Goal: Transaction & Acquisition: Download file/media

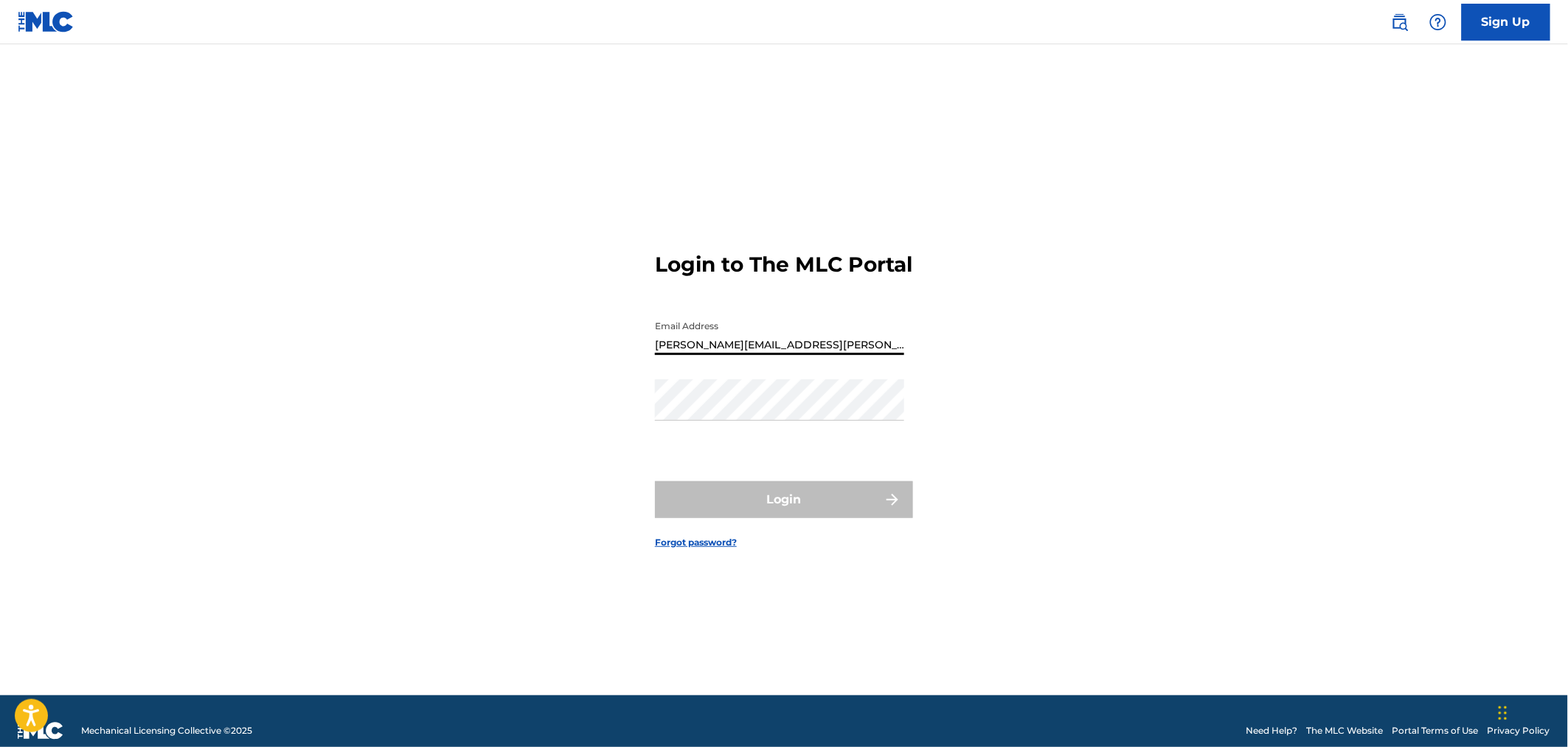
type input "[PERSON_NAME][EMAIL_ADDRESS][PERSON_NAME][DOMAIN_NAME]"
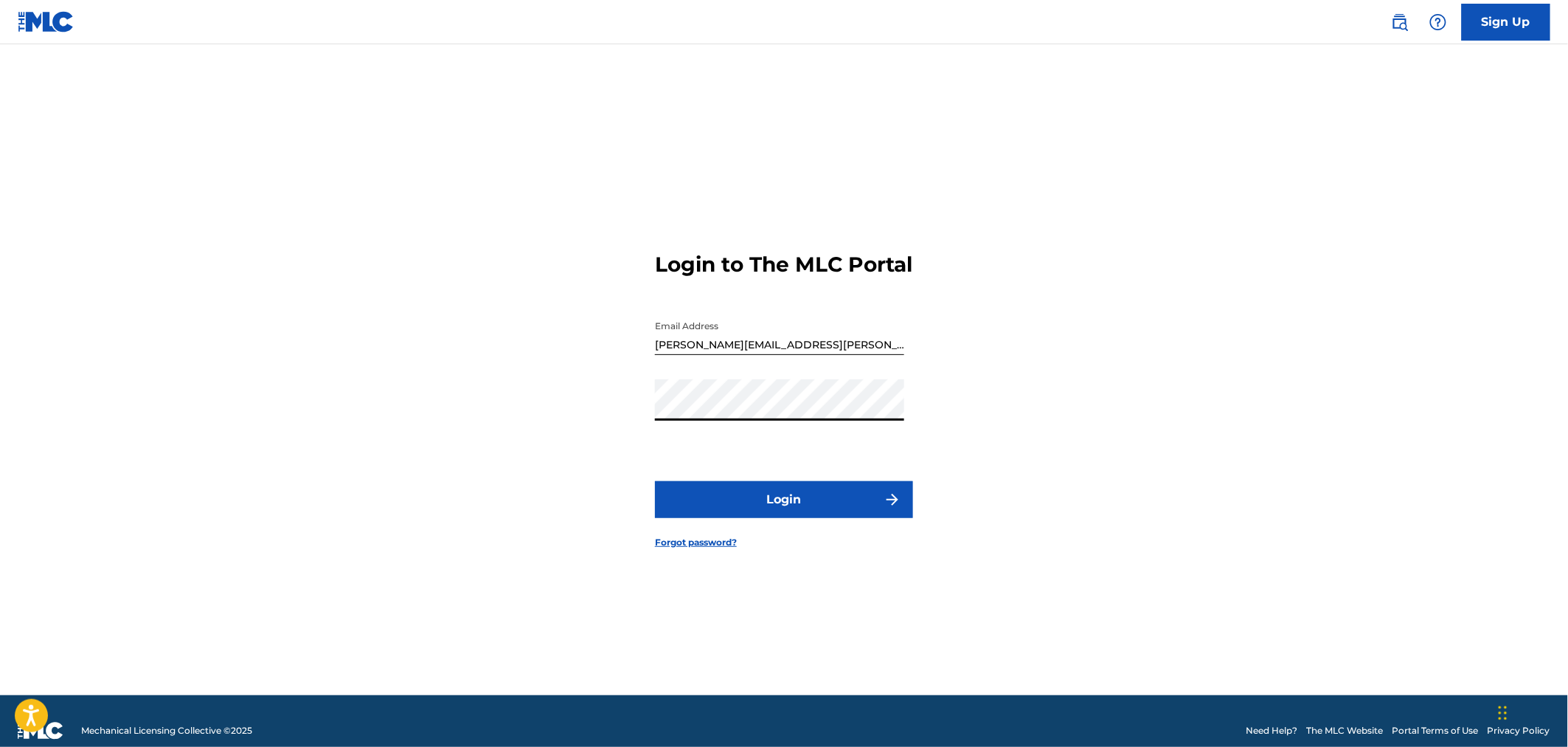
click at [655, 481] on button "Login" at bounding box center [784, 499] width 258 height 37
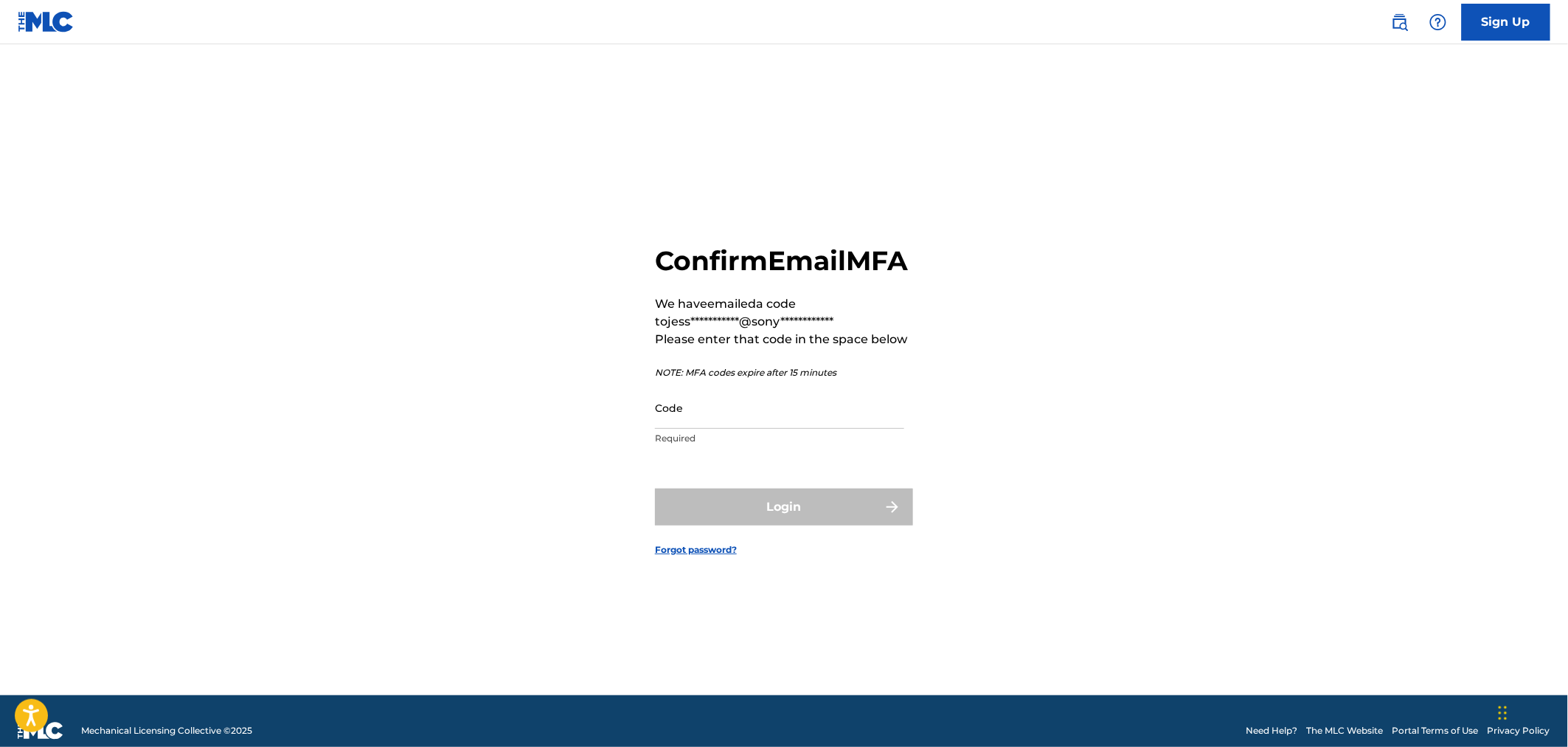
click at [712, 428] on input "Code" at bounding box center [780, 408] width 249 height 42
paste input "718825"
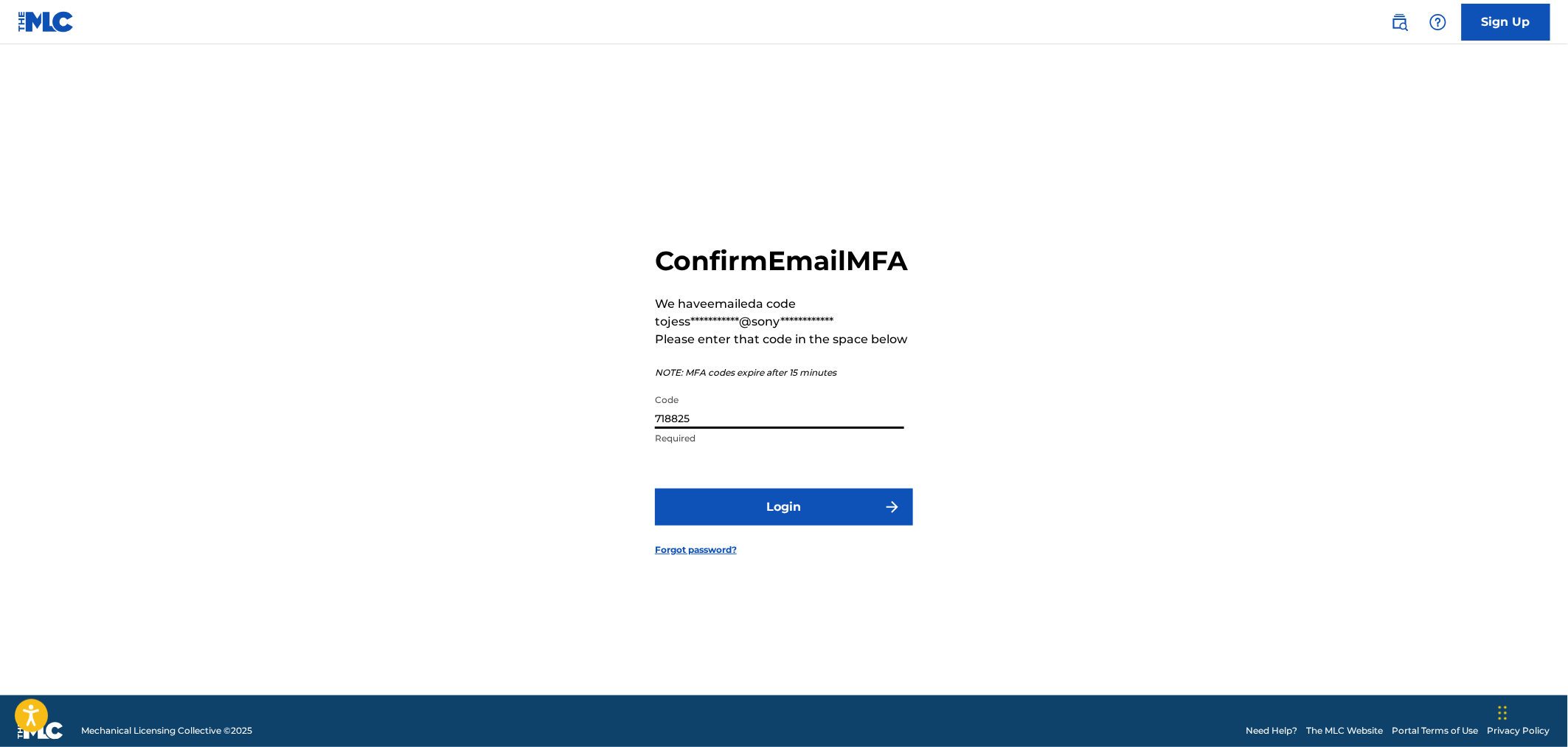
type input "718825"
click at [764, 522] on button "Login" at bounding box center [784, 507] width 258 height 37
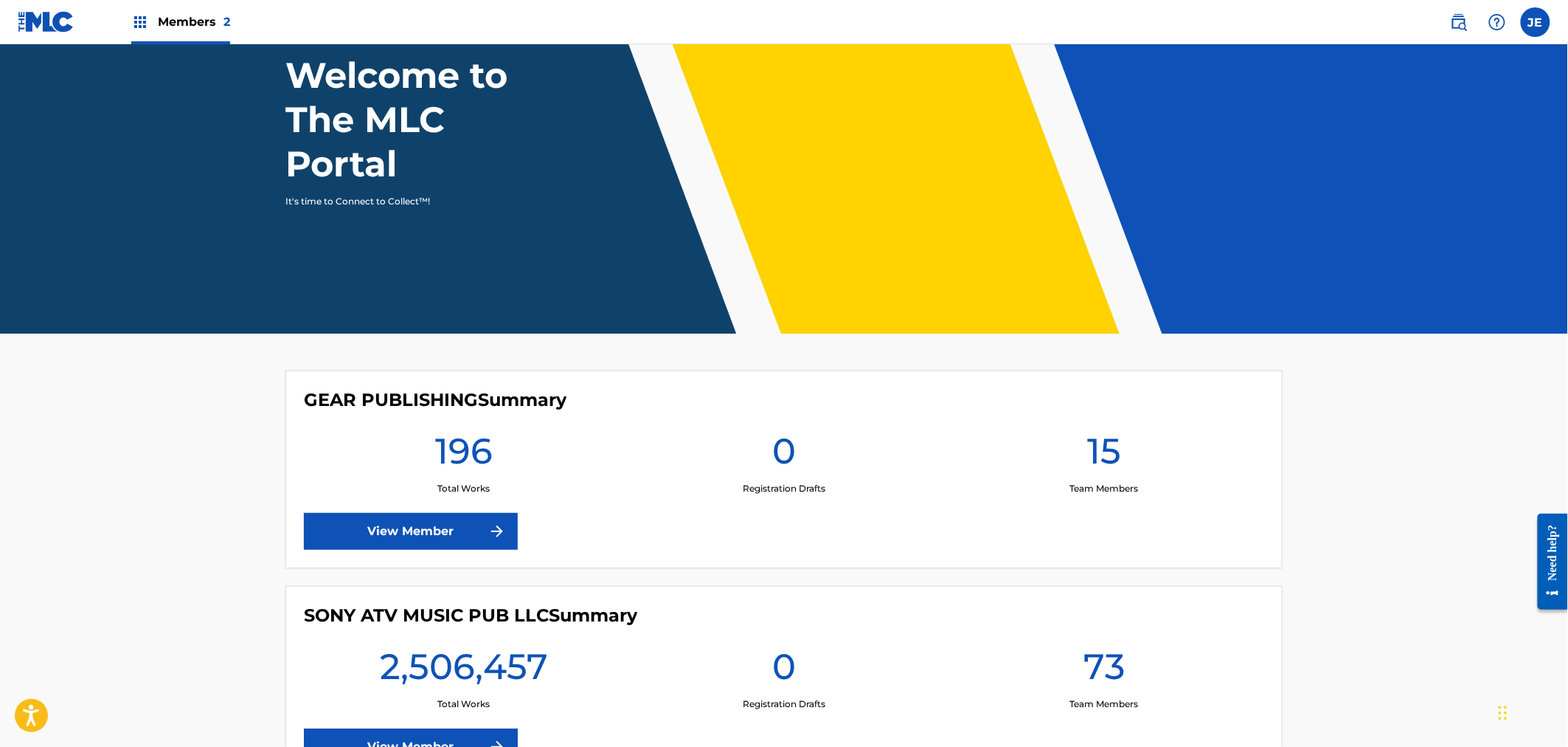
scroll to position [224, 0]
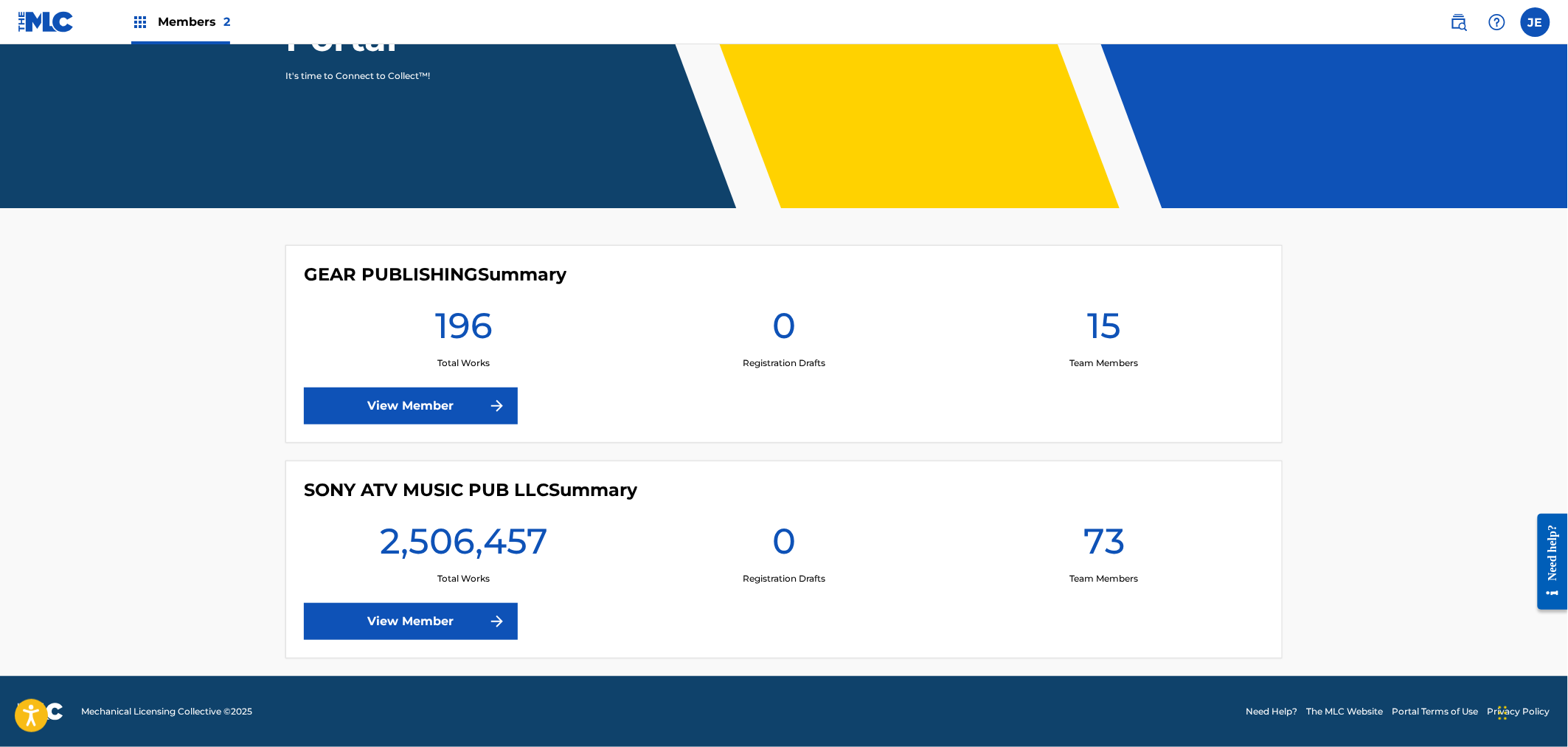
click at [498, 637] on link "View Member" at bounding box center [410, 621] width 214 height 37
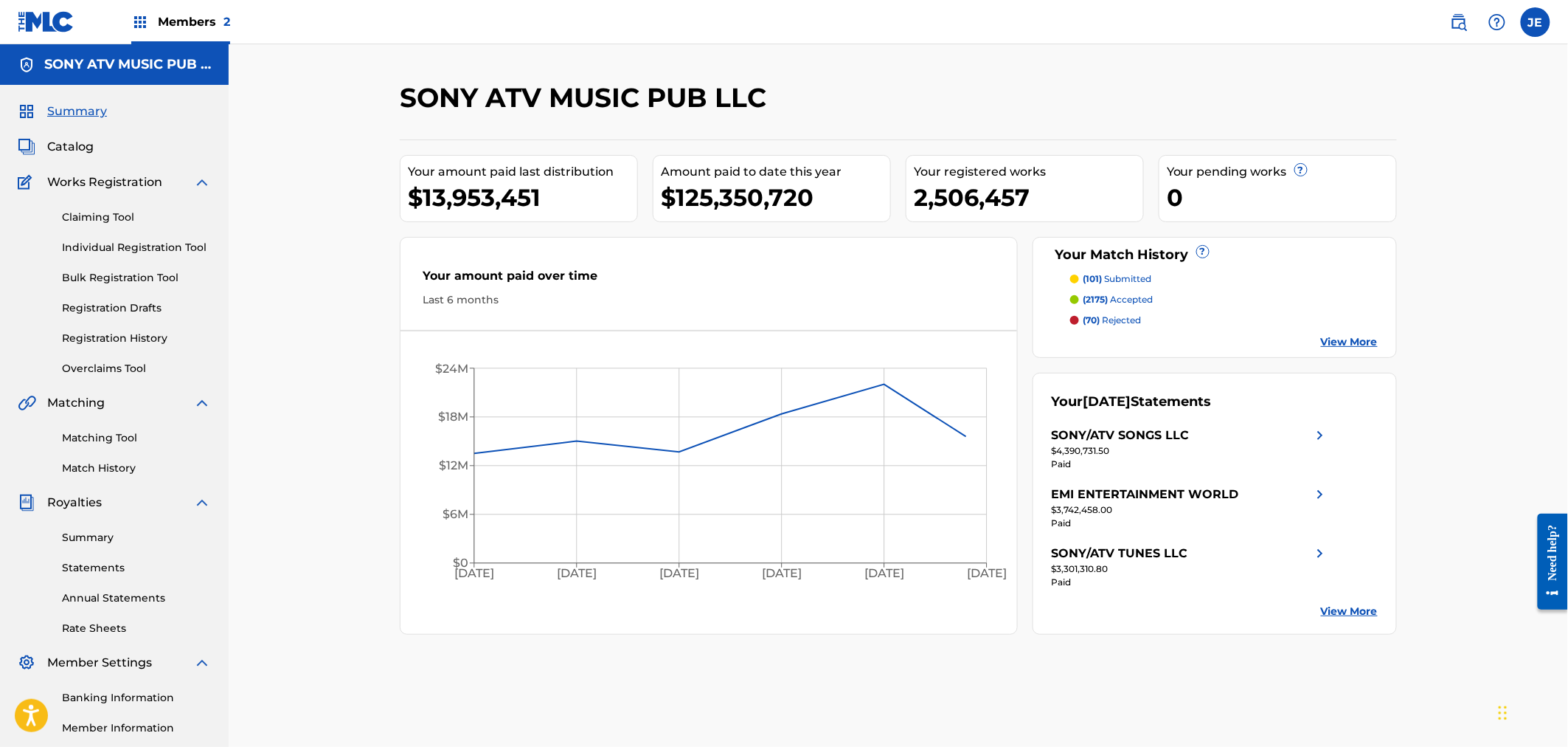
click at [87, 524] on div "Summary Statements Annual Statements Rate Sheets" at bounding box center [115, 574] width 193 height 125
click at [93, 532] on link "Summary" at bounding box center [136, 537] width 149 height 16
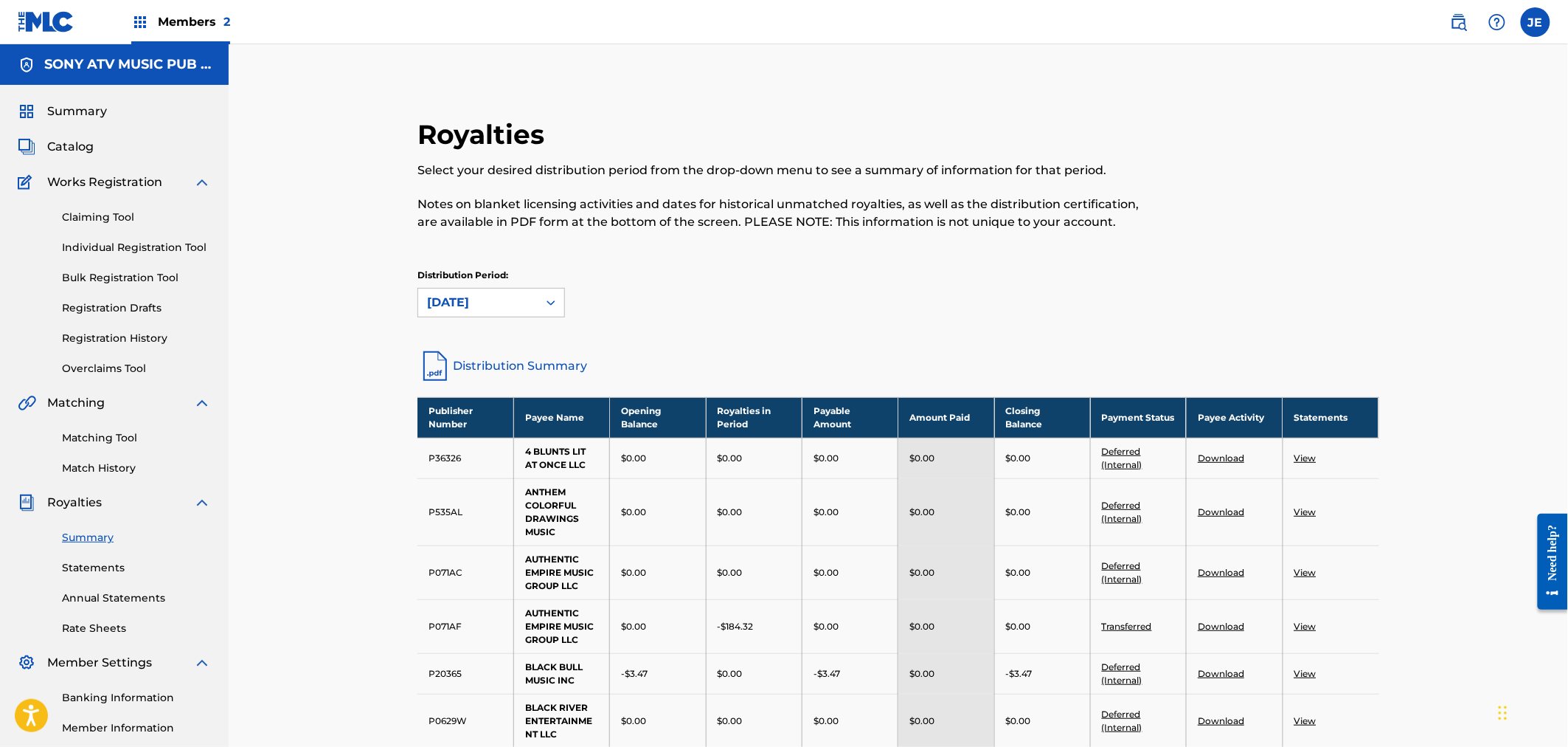
click at [497, 357] on link "Distribution Summary" at bounding box center [898, 366] width 962 height 35
click at [94, 626] on link "Rate Sheets" at bounding box center [136, 629] width 149 height 16
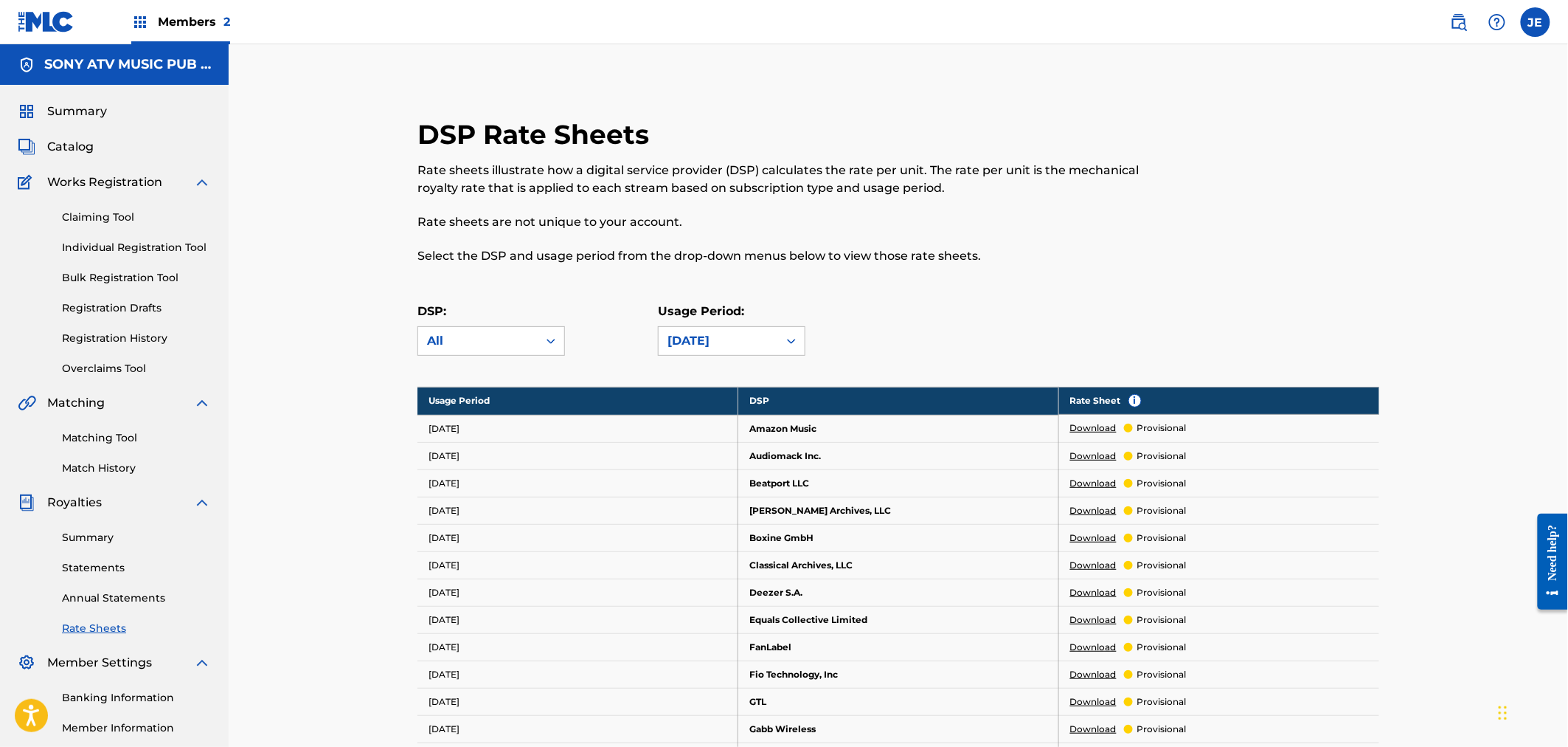
click at [642, 541] on td "[DATE]" at bounding box center [577, 537] width 321 height 27
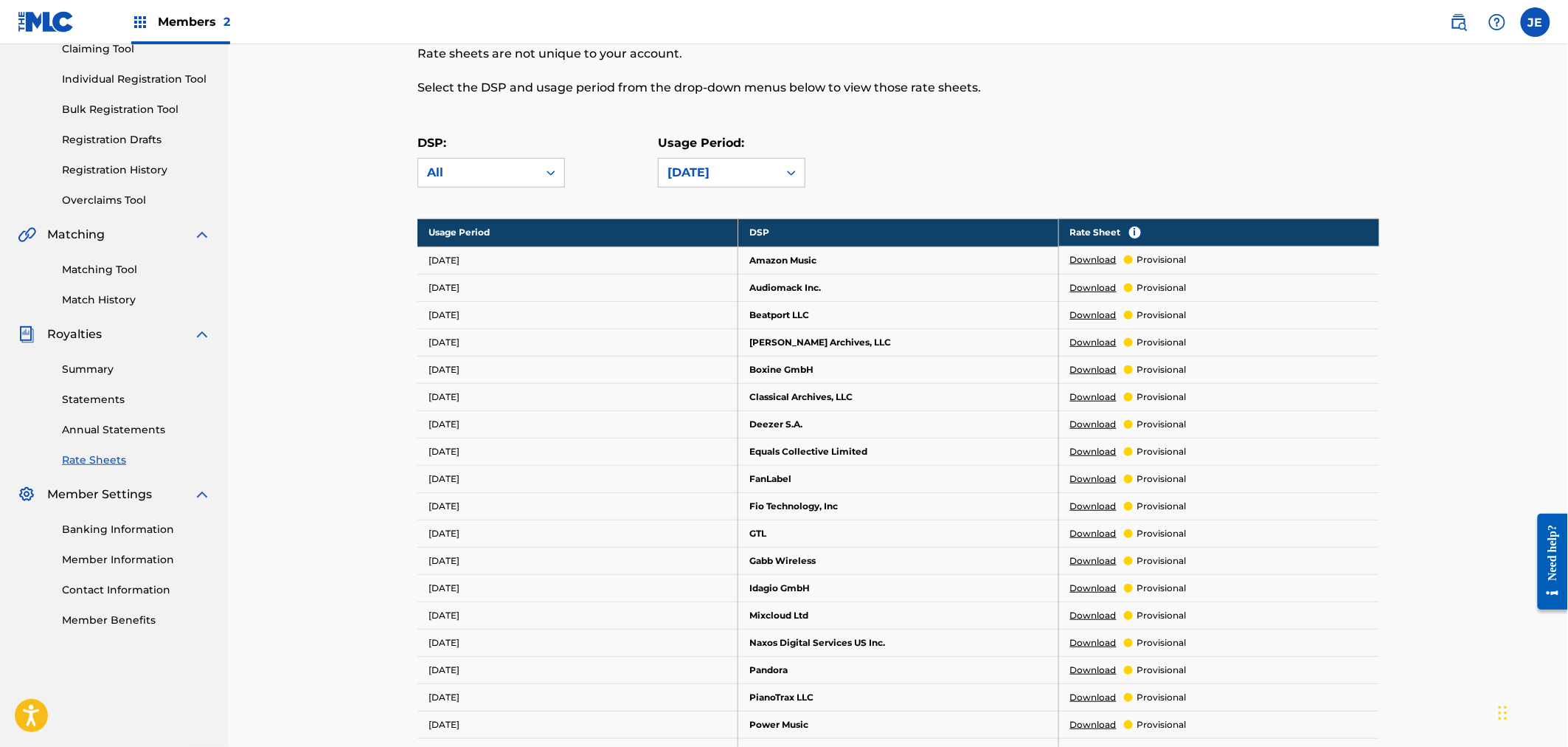
scroll to position [164, 0]
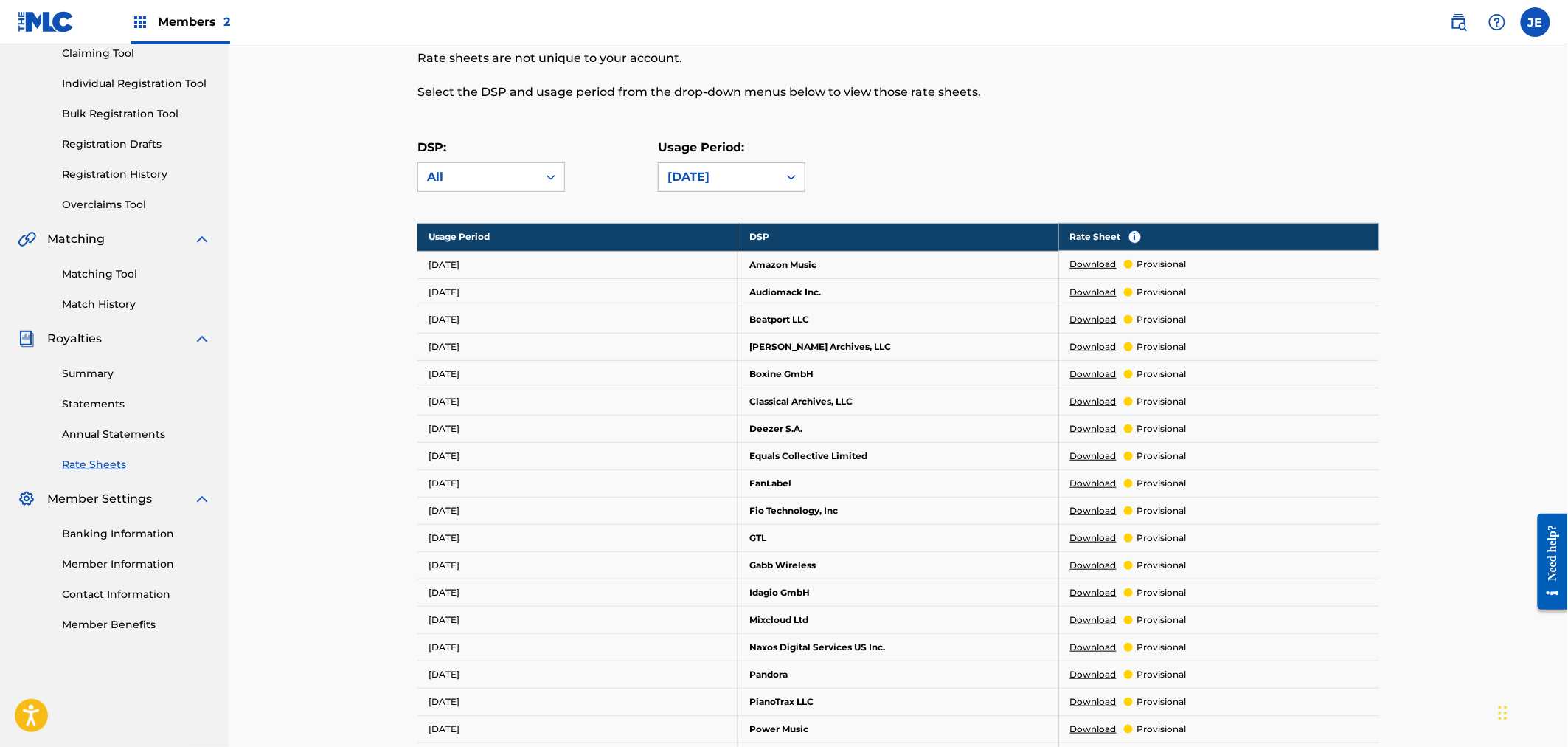
click at [684, 173] on div "[DATE]" at bounding box center [719, 177] width 102 height 18
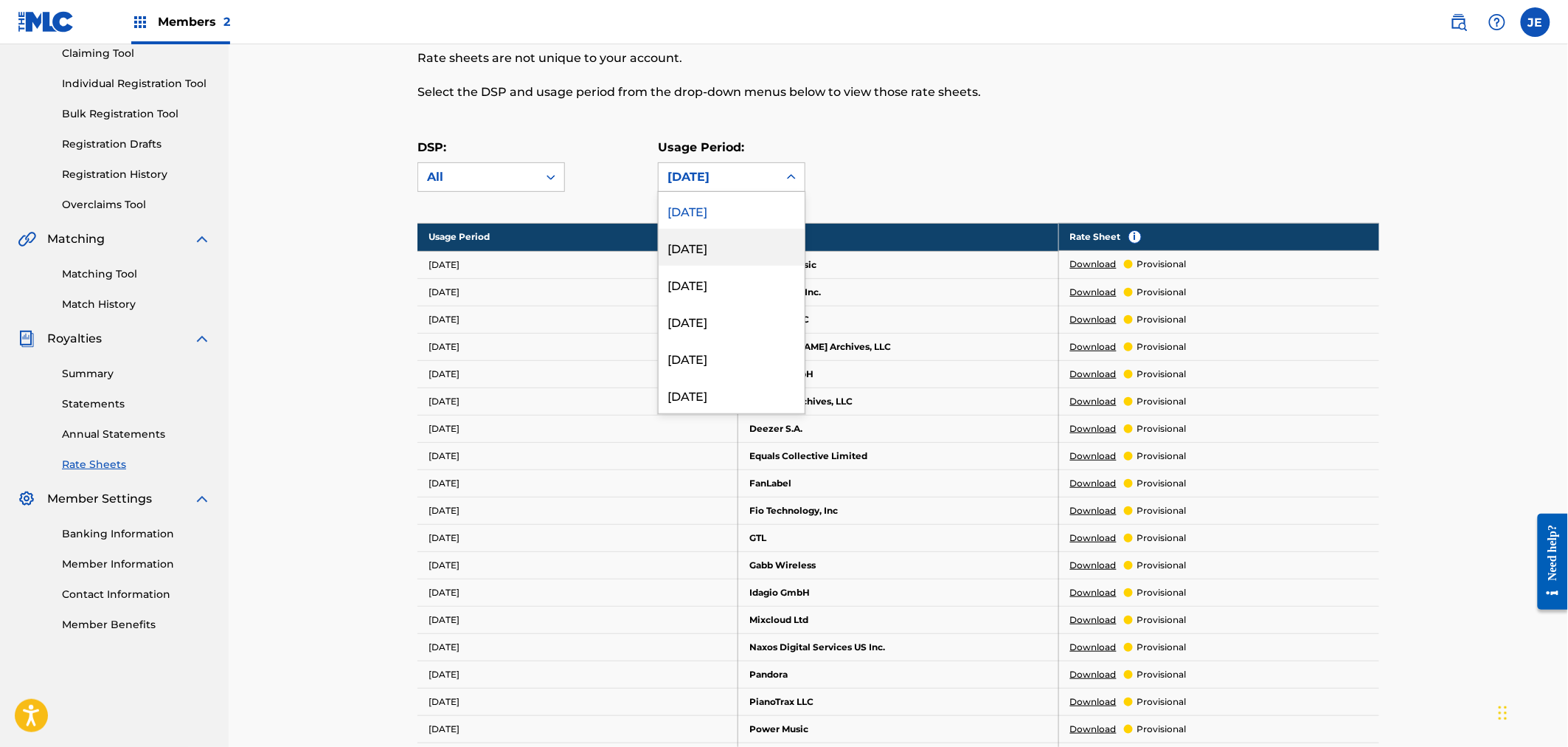
click at [726, 250] on div "[DATE]" at bounding box center [732, 247] width 146 height 37
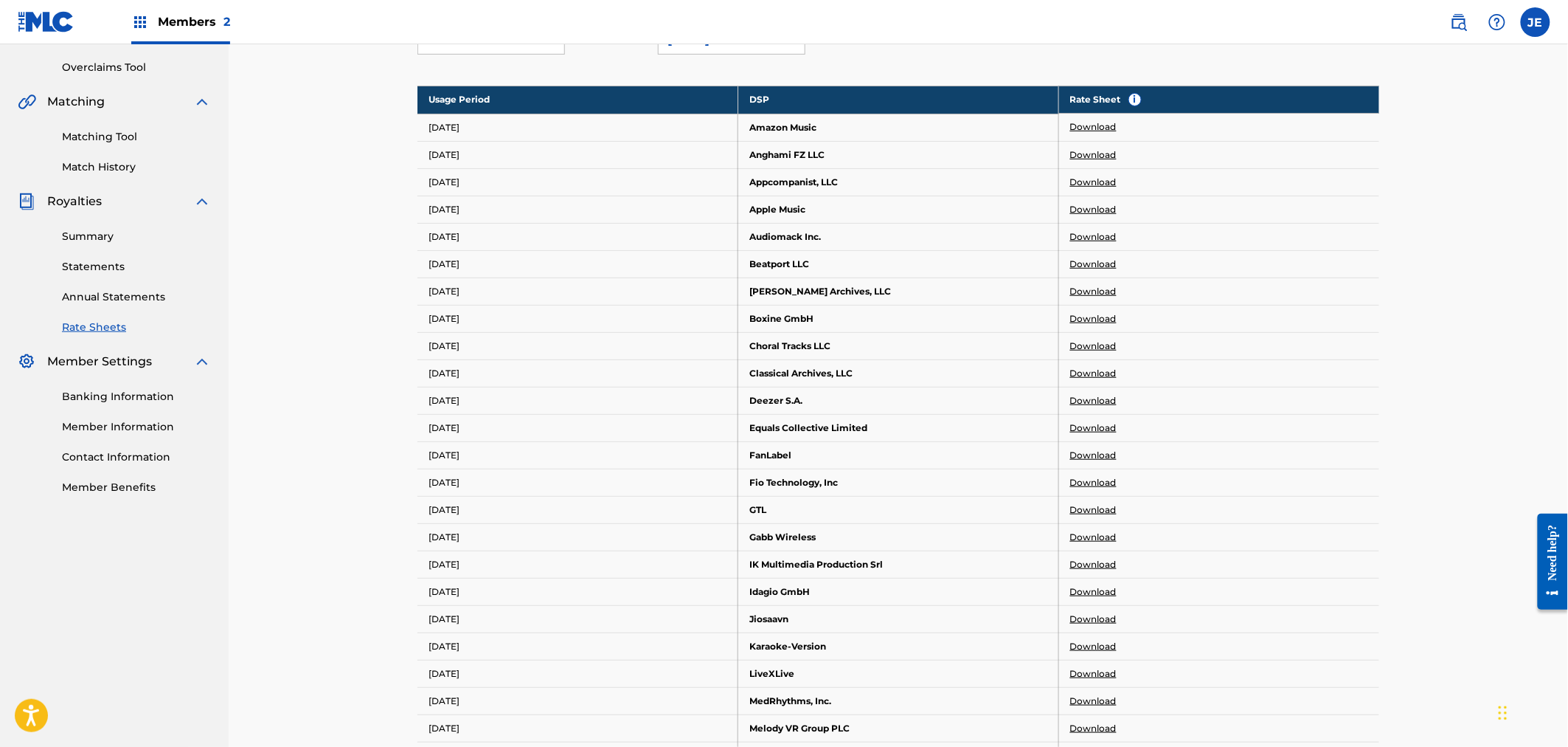
scroll to position [465, 0]
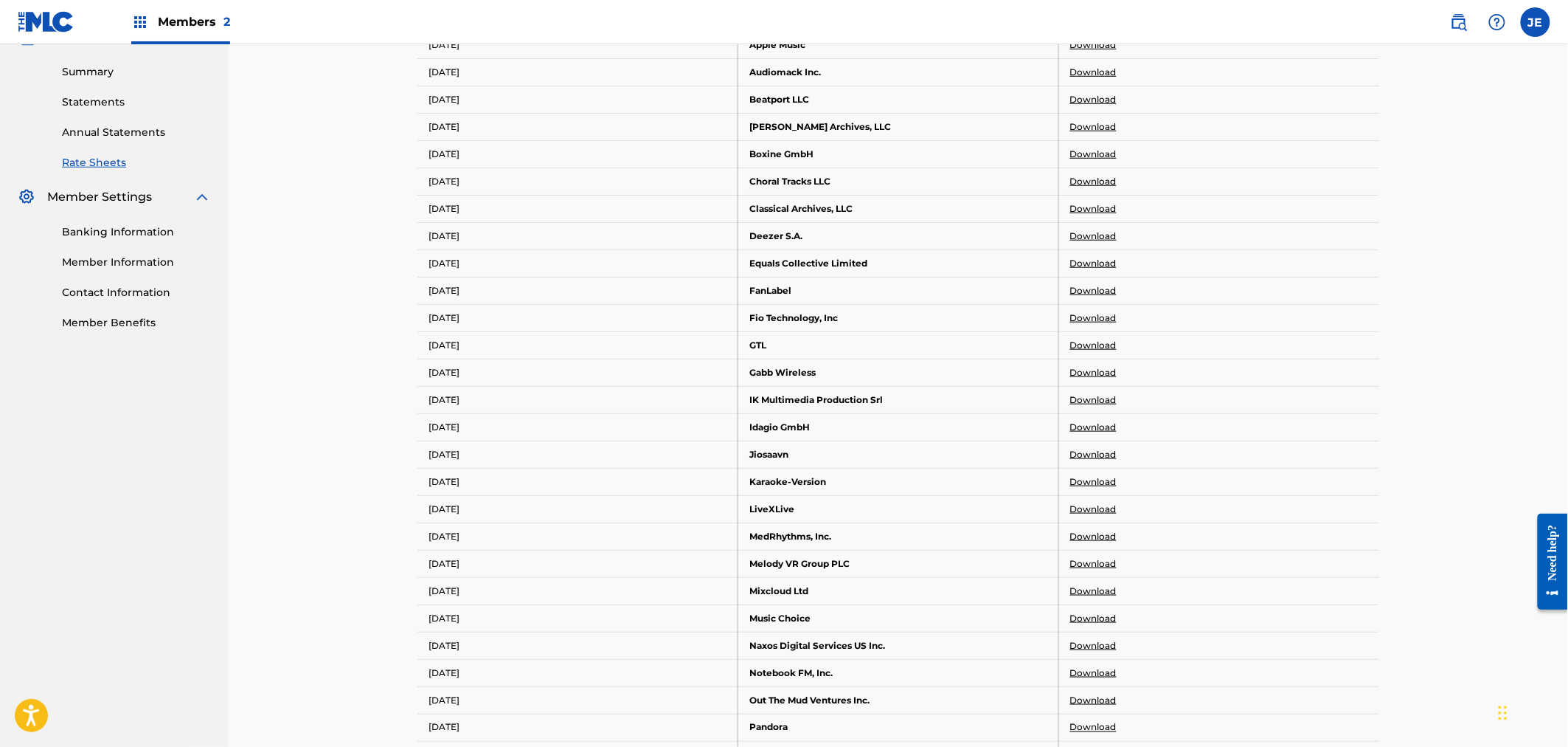
click at [1108, 261] on link "Download" at bounding box center [1093, 263] width 46 height 13
click at [344, 193] on div "DSP Rate Sheets Rate sheets illustrate how a digital service provider (DSP) cal…" at bounding box center [899, 516] width 1340 height 1875
click at [1095, 507] on link "Download" at bounding box center [1093, 508] width 46 height 13
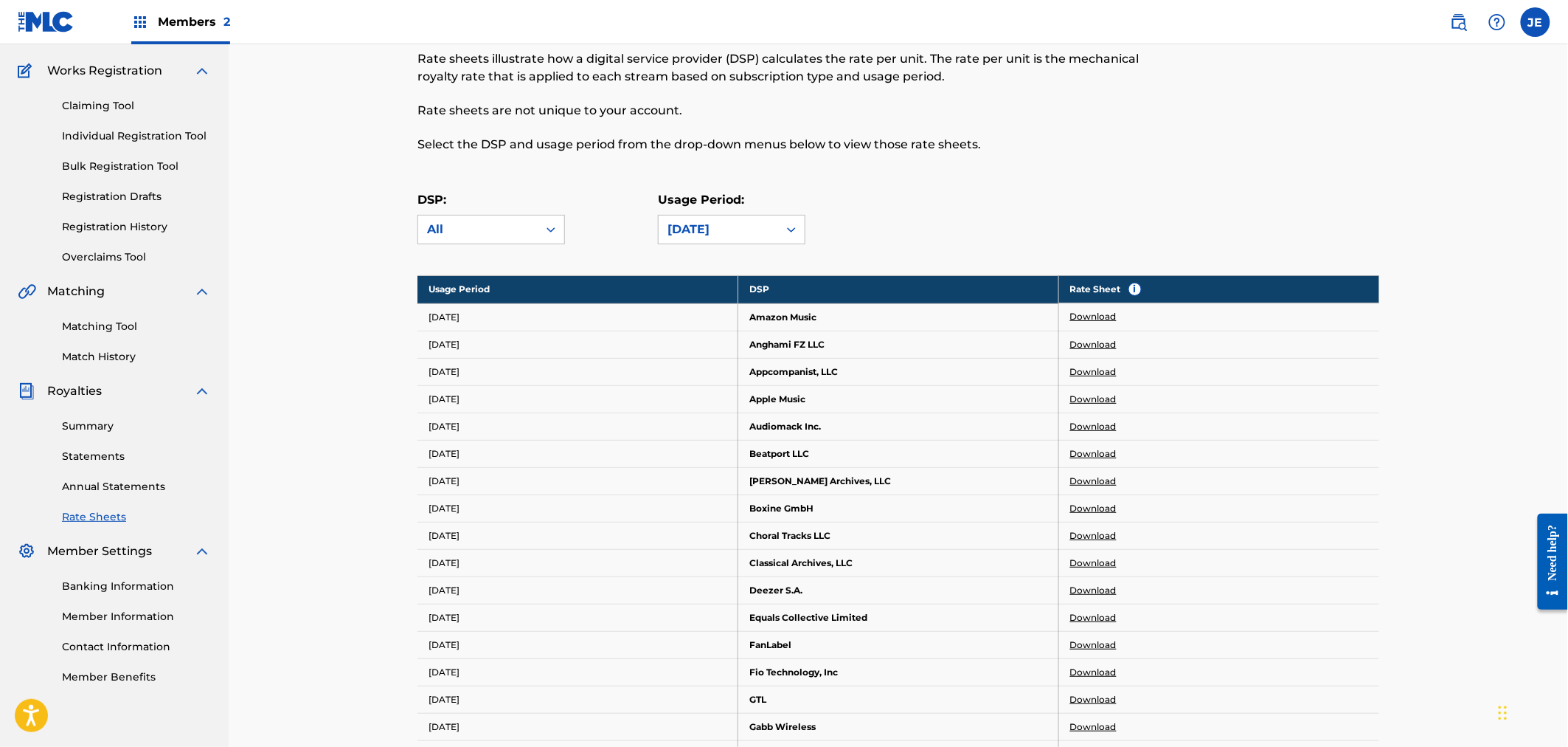
scroll to position [0, 0]
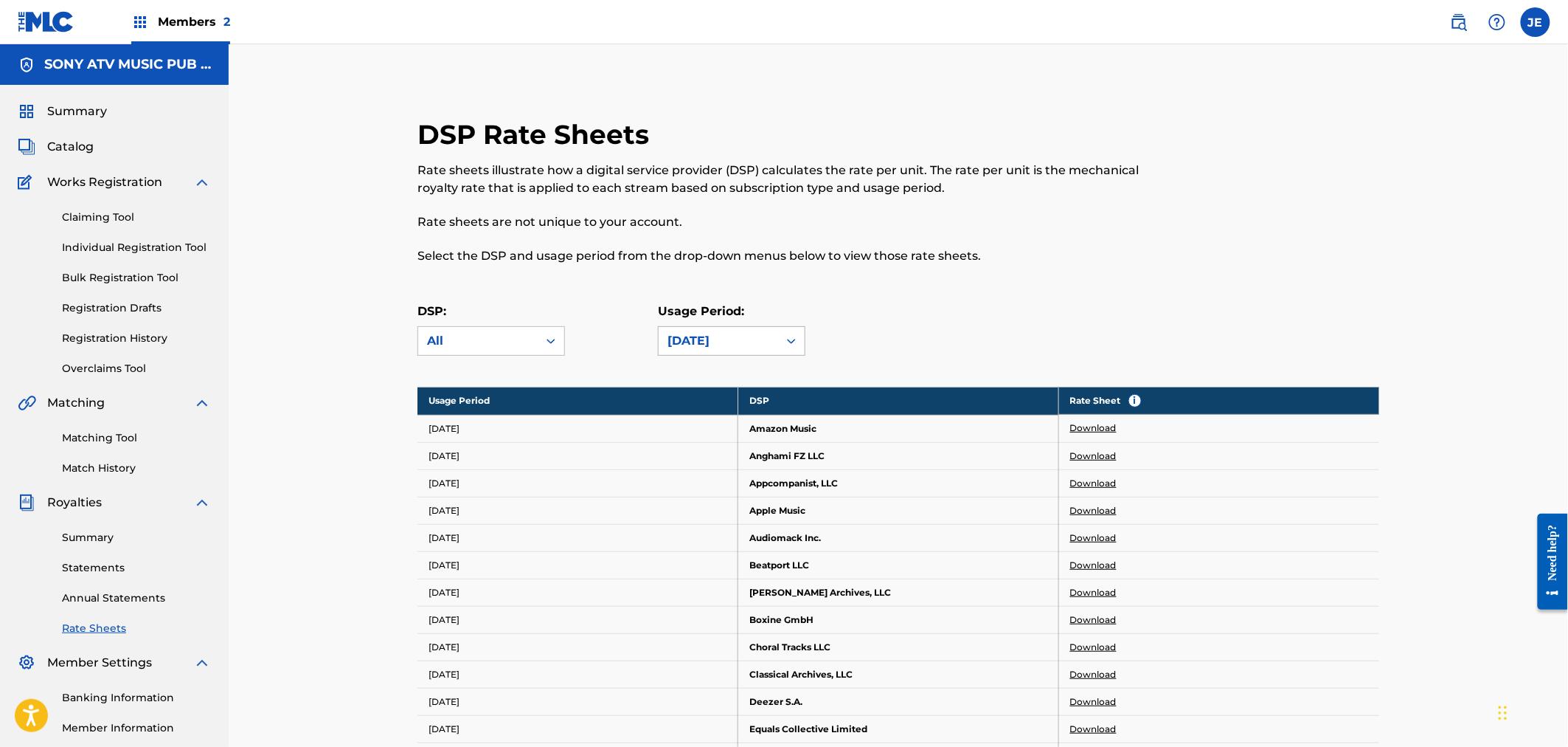
click at [748, 349] on div "[DATE]" at bounding box center [719, 341] width 102 height 18
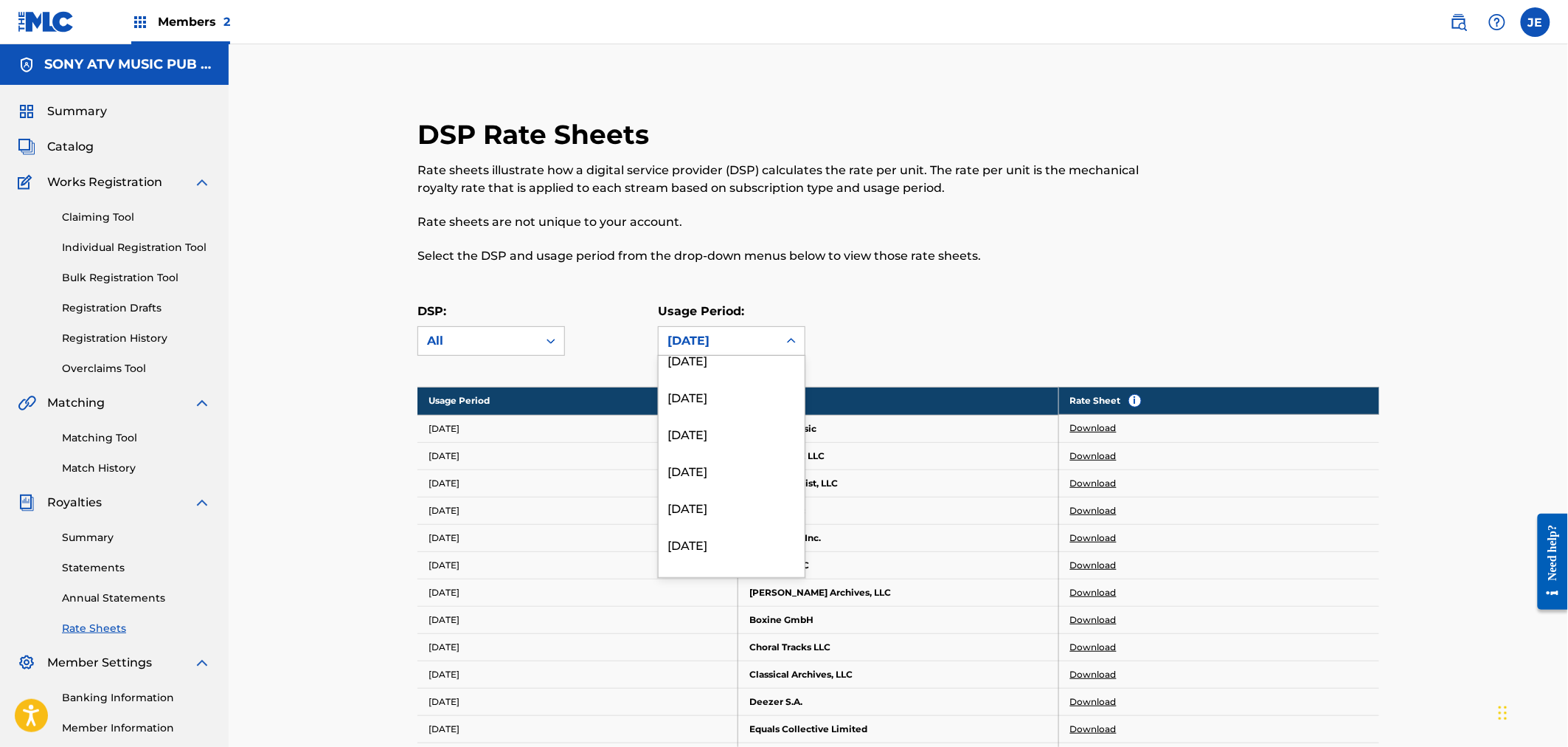
scroll to position [5551, 0]
click at [713, 468] on div "[DATE]" at bounding box center [732, 468] width 146 height 37
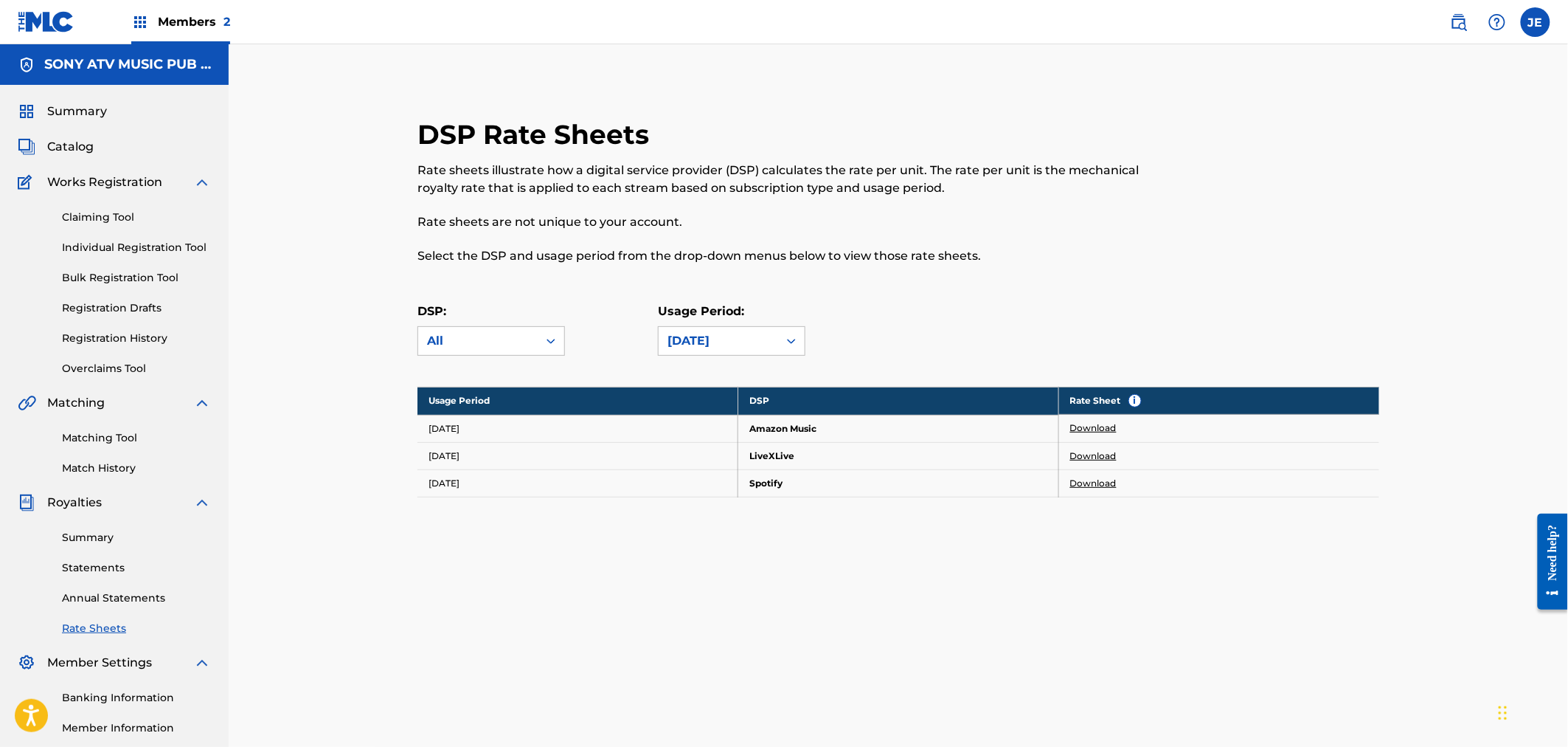
click at [1093, 453] on link "Download" at bounding box center [1093, 456] width 46 height 13
click at [481, 341] on div "All" at bounding box center [478, 341] width 102 height 18
click at [479, 512] on div "LiveXLive" at bounding box center [491, 495] width 146 height 37
click at [725, 362] on div "DSP: LiveXLive Usage Period: [DATE]" at bounding box center [898, 336] width 962 height 67
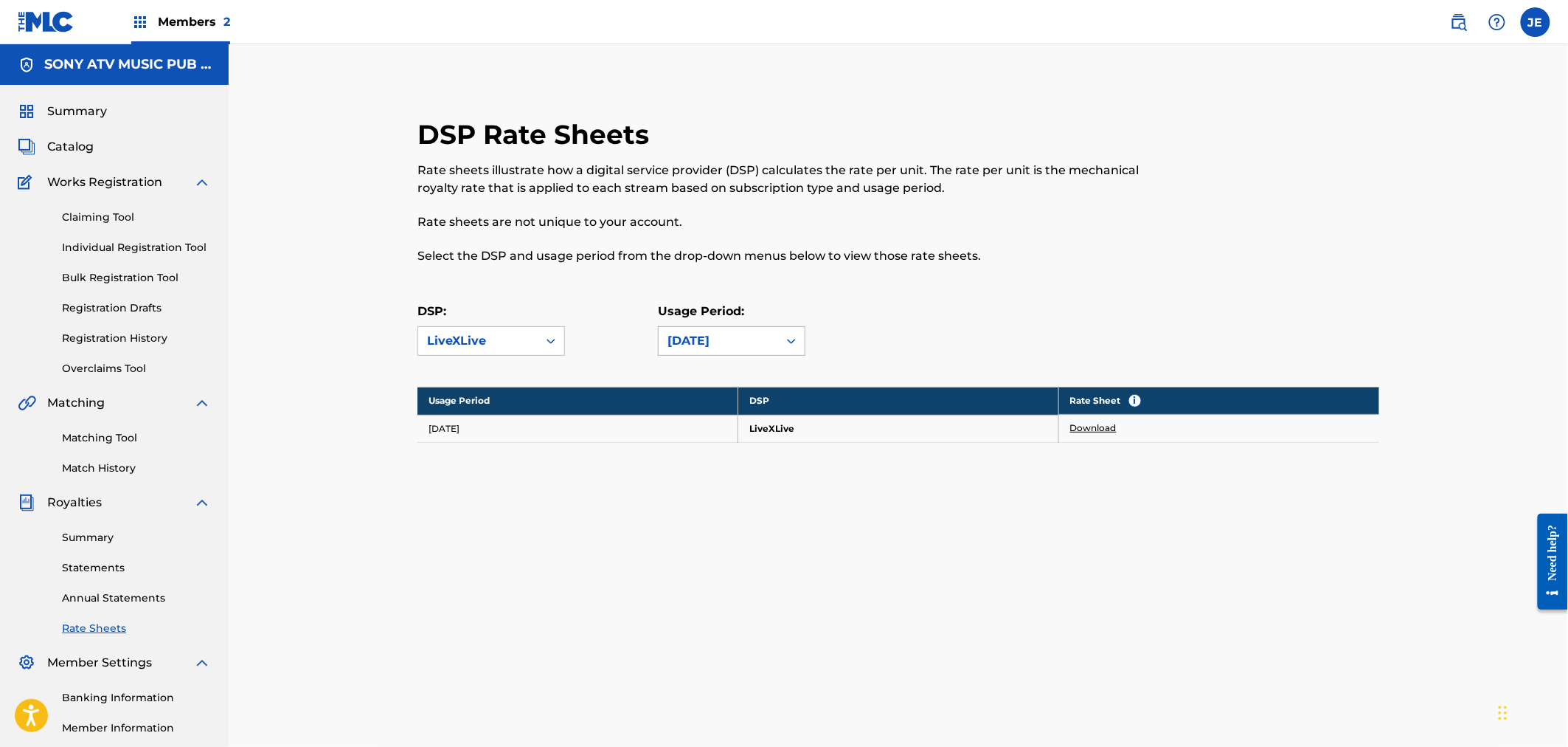
click at [714, 347] on div "[DATE]" at bounding box center [719, 341] width 102 height 18
click at [735, 563] on div "[DATE]" at bounding box center [732, 558] width 146 height 37
click at [1087, 417] on td "Download" at bounding box center [1219, 428] width 321 height 27
click at [1095, 425] on link "Download" at bounding box center [1093, 428] width 46 height 13
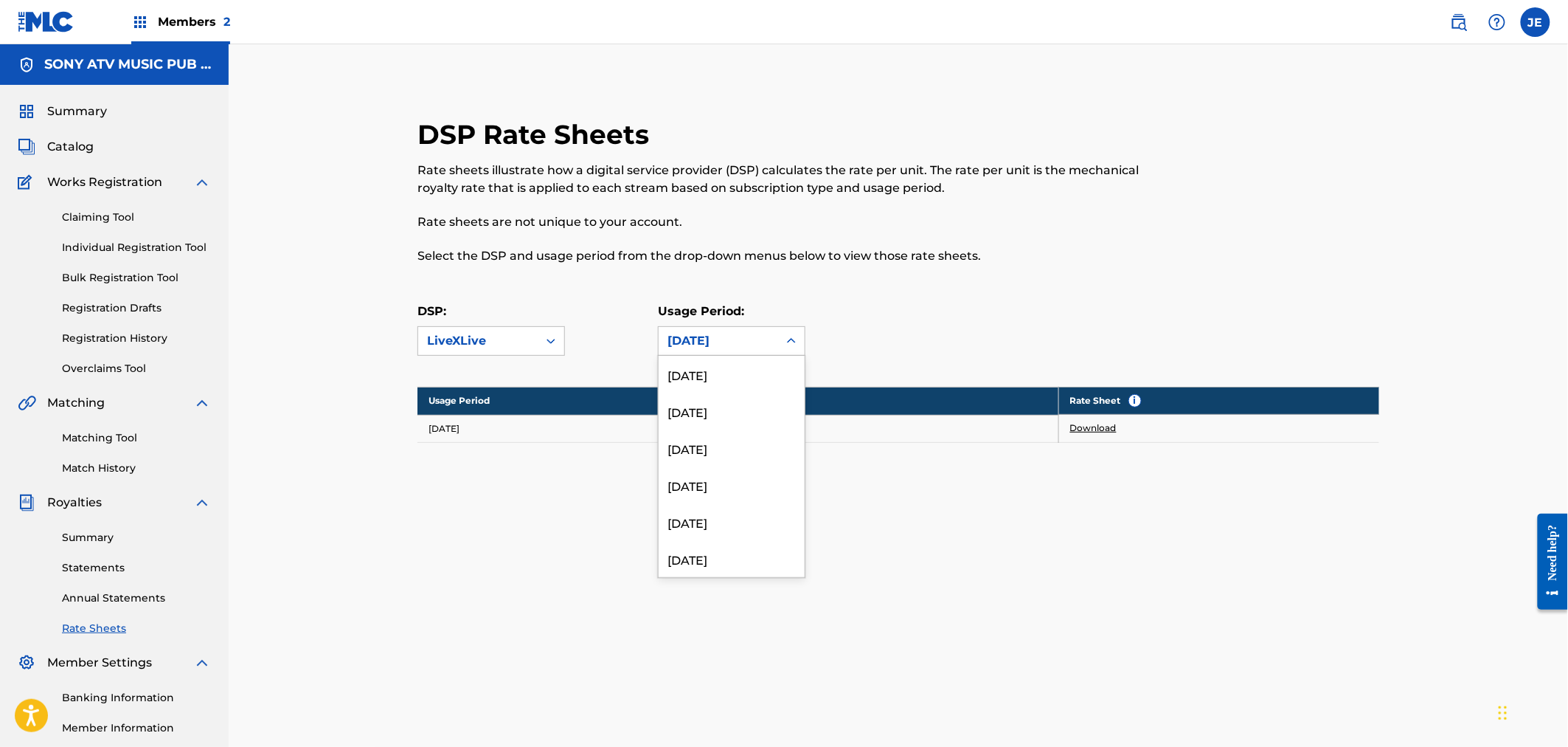
click at [770, 347] on div "[DATE]" at bounding box center [719, 341] width 119 height 28
click at [752, 541] on div "[DATE]" at bounding box center [732, 558] width 146 height 37
click at [729, 330] on div "[DATE]" at bounding box center [719, 341] width 119 height 28
click at [734, 514] on div "[DATE]" at bounding box center [732, 521] width 146 height 37
click at [1103, 425] on link "Download" at bounding box center [1093, 428] width 46 height 13
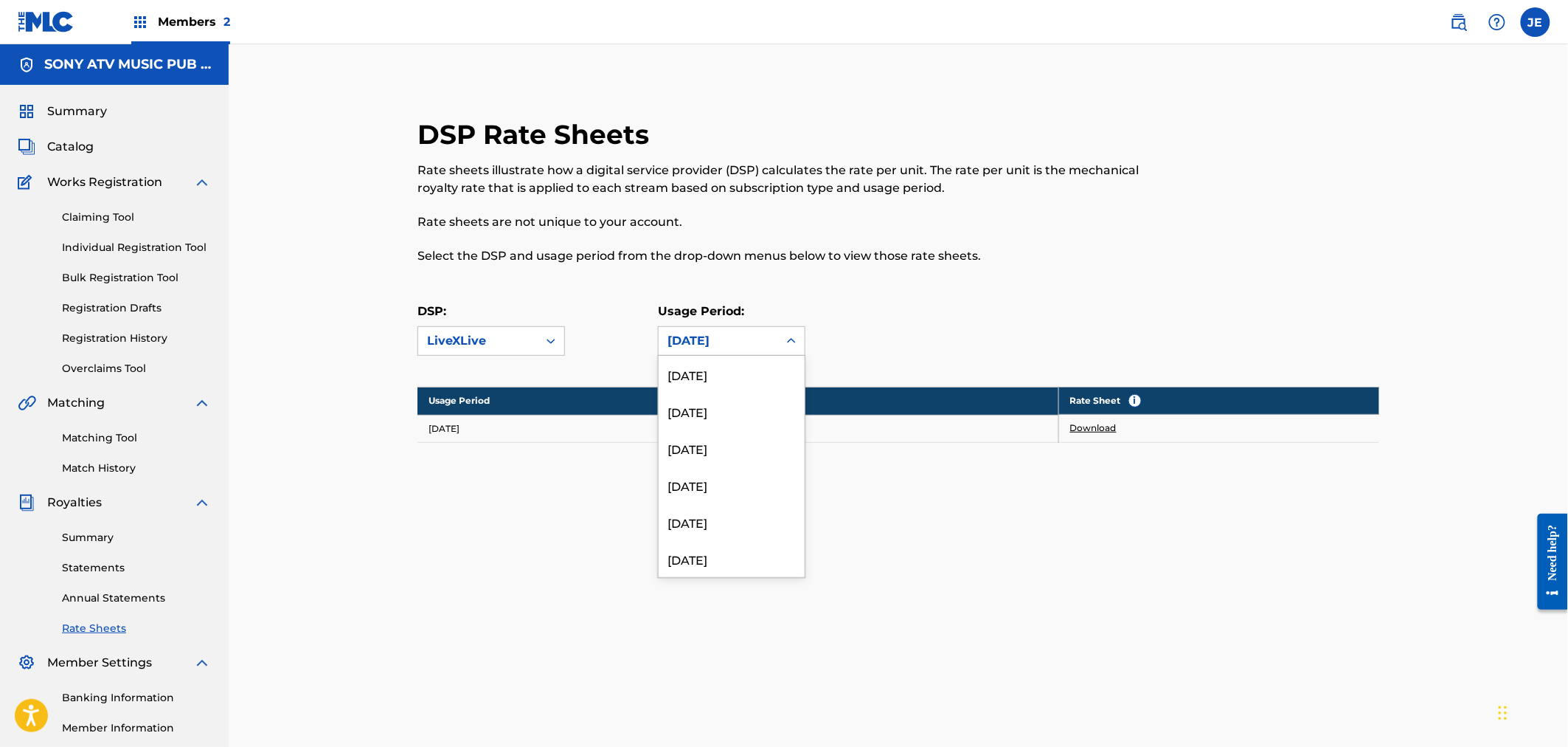
click at [715, 338] on div "[DATE]" at bounding box center [719, 341] width 102 height 18
click at [727, 495] on div "[DATE]" at bounding box center [732, 509] width 146 height 37
click at [1090, 425] on link "Download" at bounding box center [1093, 428] width 46 height 13
click at [685, 337] on div "[DATE]" at bounding box center [719, 341] width 102 height 18
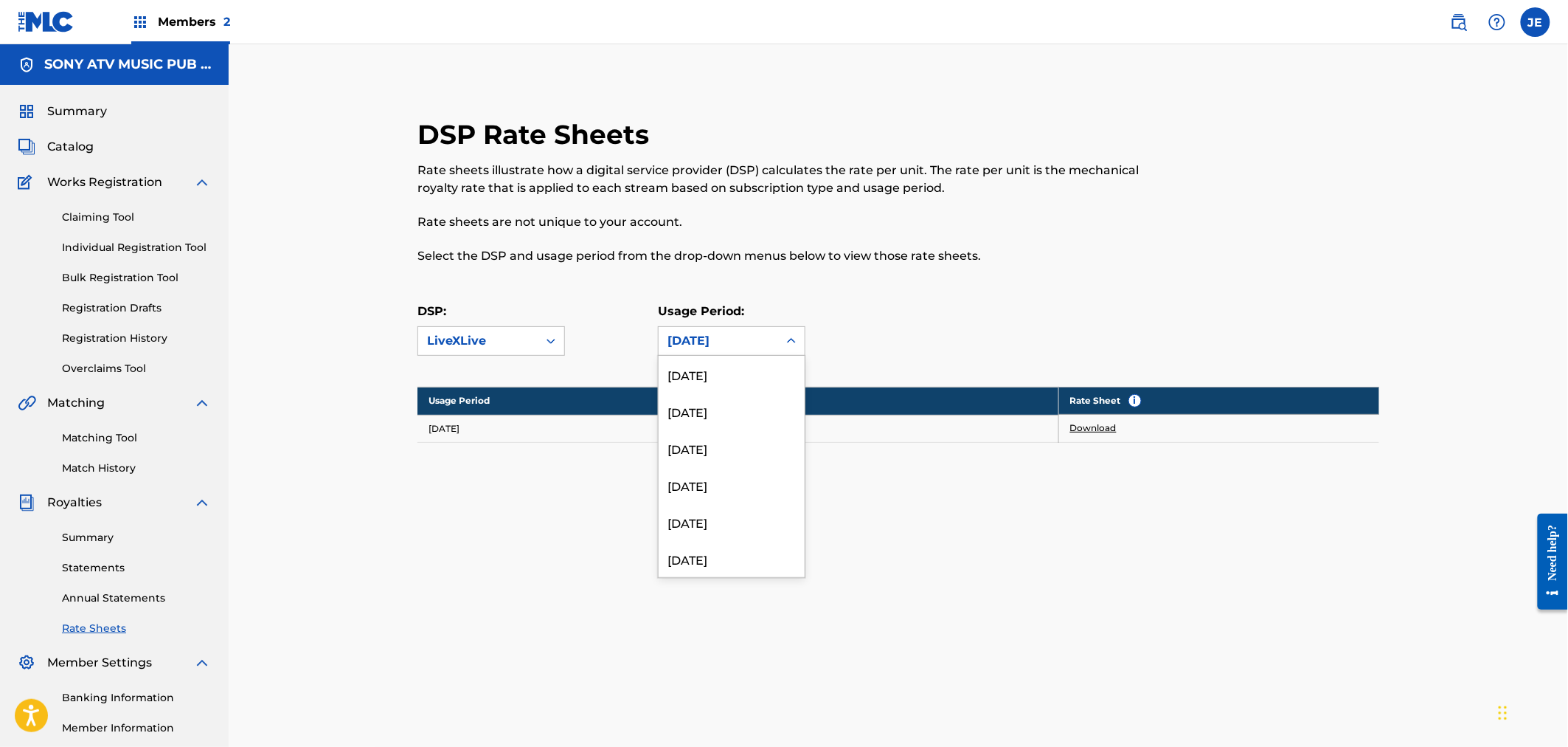
scroll to position [7539, 0]
click at [714, 494] on div "[DATE]" at bounding box center [732, 509] width 146 height 37
click at [1104, 429] on link "Download" at bounding box center [1093, 428] width 46 height 13
click at [727, 344] on div "[DATE]" at bounding box center [719, 341] width 102 height 18
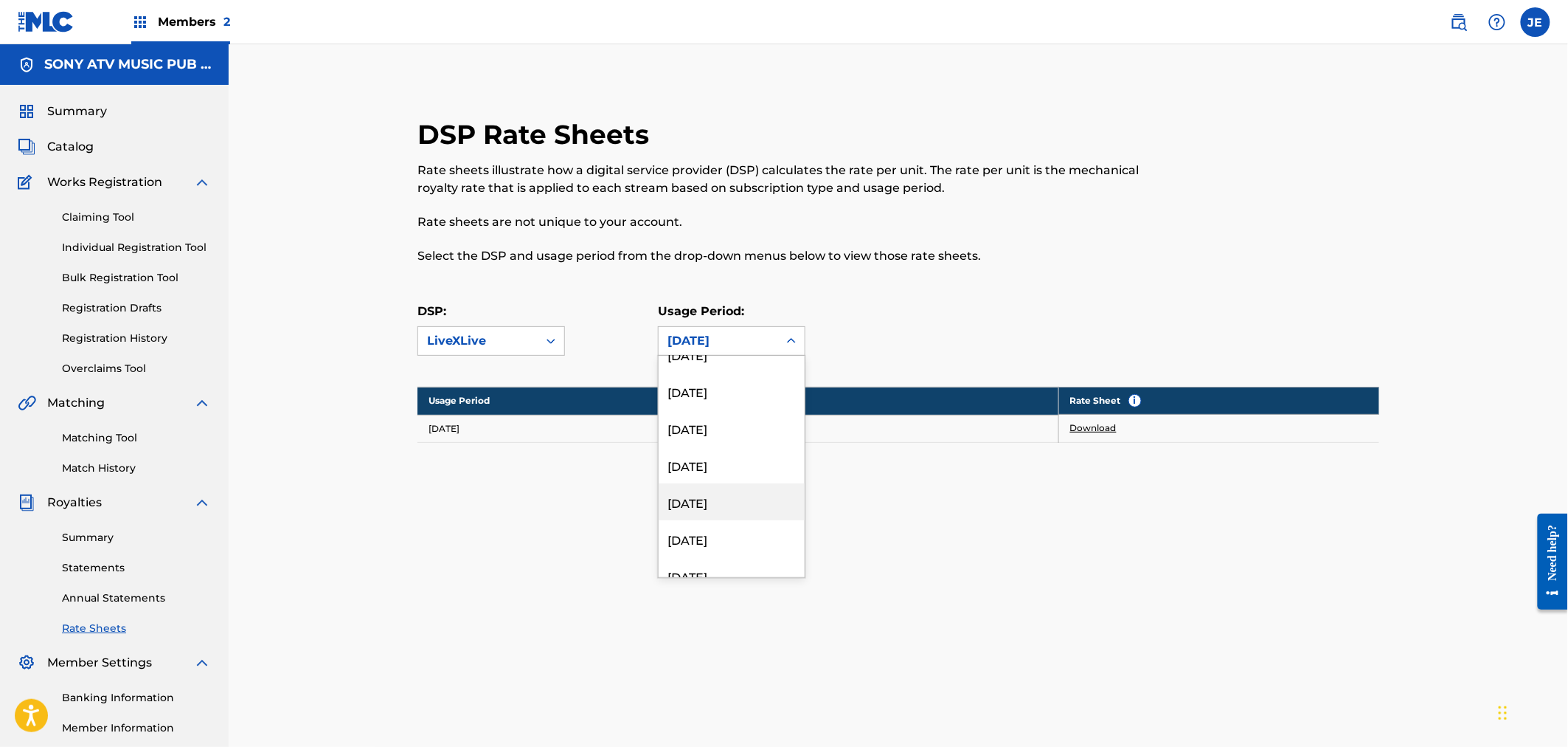
click at [726, 501] on div "[DATE]" at bounding box center [732, 501] width 146 height 37
click at [694, 329] on div "[DATE]" at bounding box center [719, 341] width 119 height 28
click at [712, 515] on div "[DATE]" at bounding box center [732, 509] width 146 height 37
click at [723, 348] on div "[DATE]" at bounding box center [719, 341] width 102 height 18
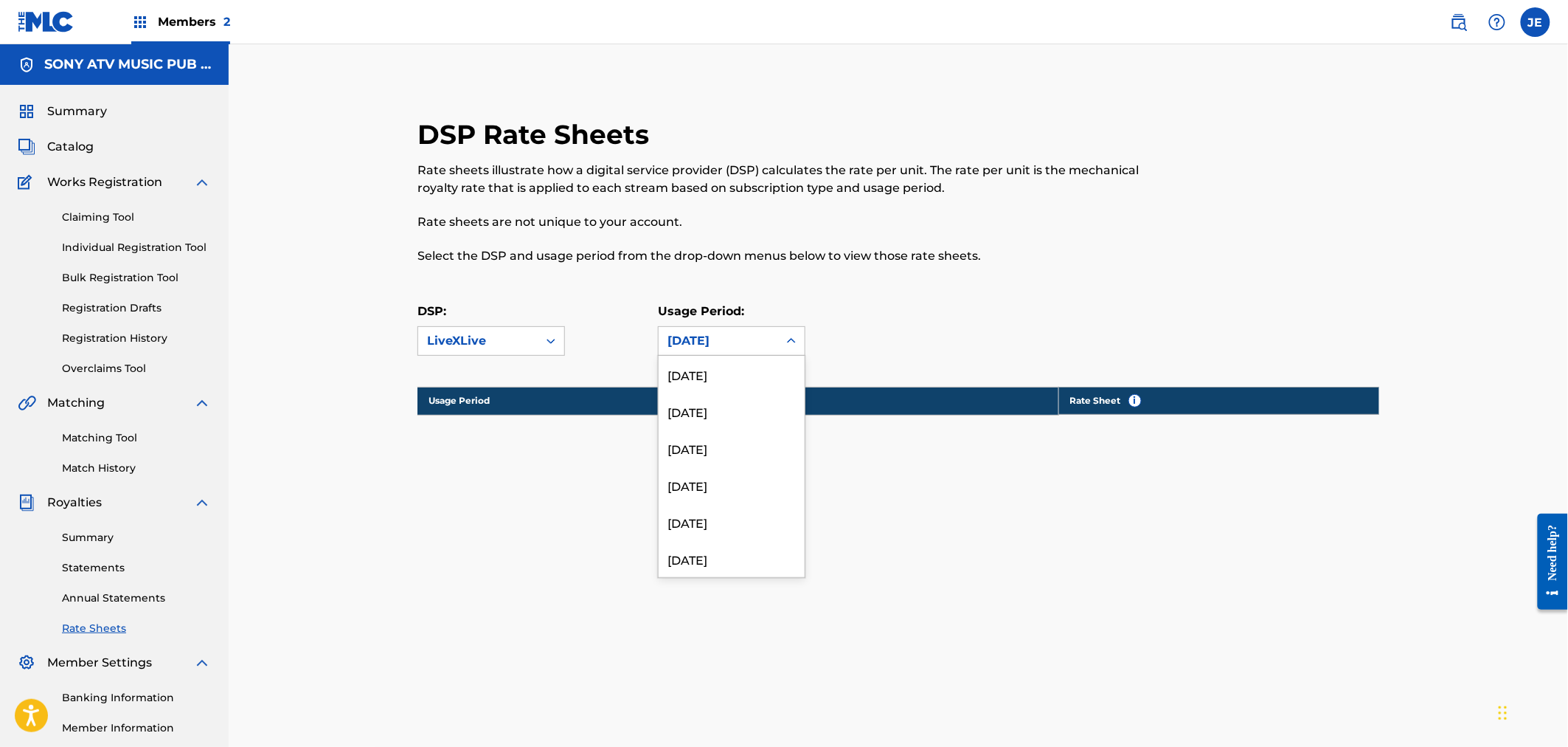
scroll to position [3074, 0]
click at [710, 505] on div "[DATE]" at bounding box center [732, 509] width 146 height 37
click at [723, 344] on div "[DATE]" at bounding box center [719, 341] width 102 height 18
click at [725, 498] on div "[DATE]" at bounding box center [732, 509] width 146 height 37
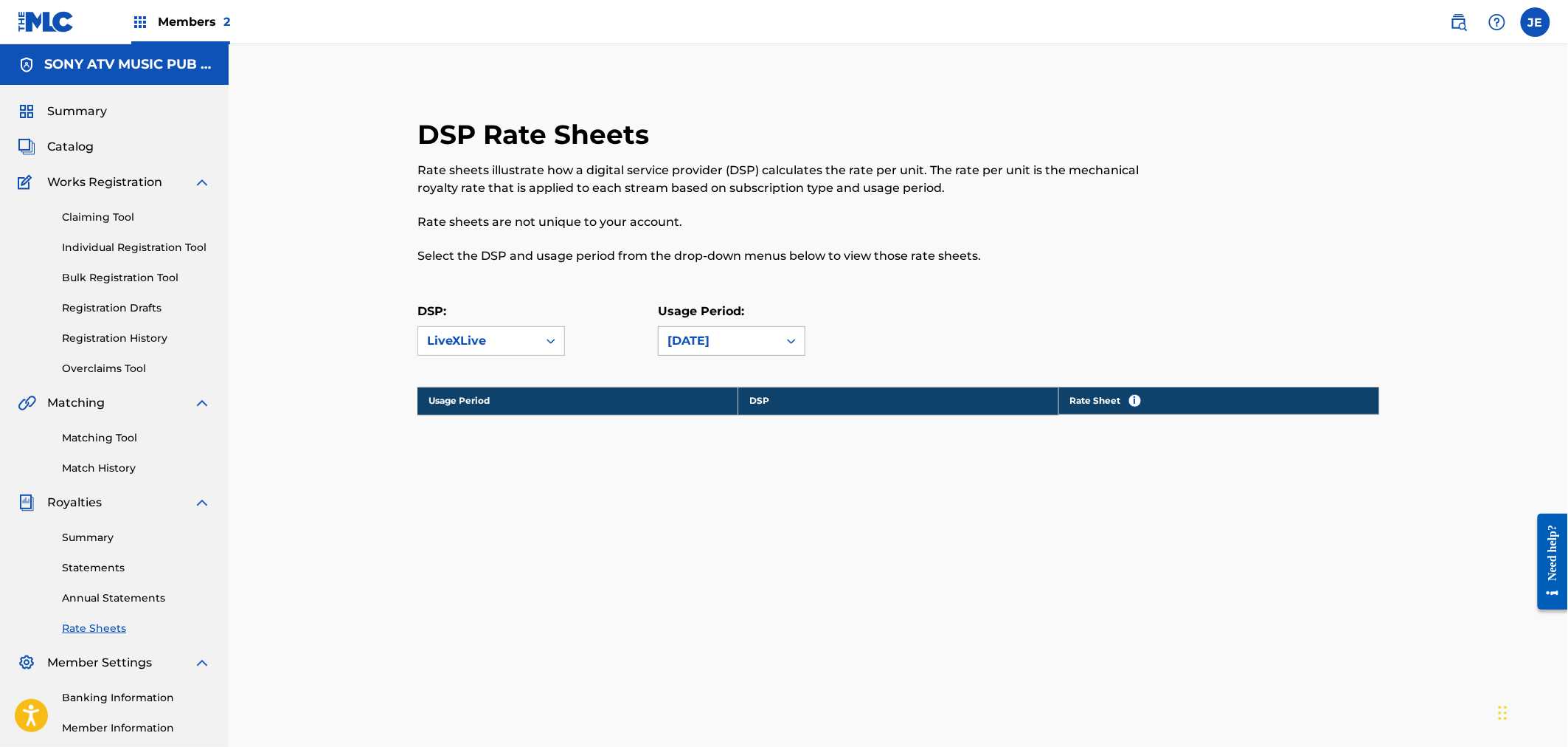
click at [740, 333] on div "[DATE]" at bounding box center [719, 341] width 102 height 18
click at [736, 500] on div "[DATE]" at bounding box center [732, 509] width 146 height 37
click at [729, 335] on div "[DATE]" at bounding box center [719, 341] width 102 height 18
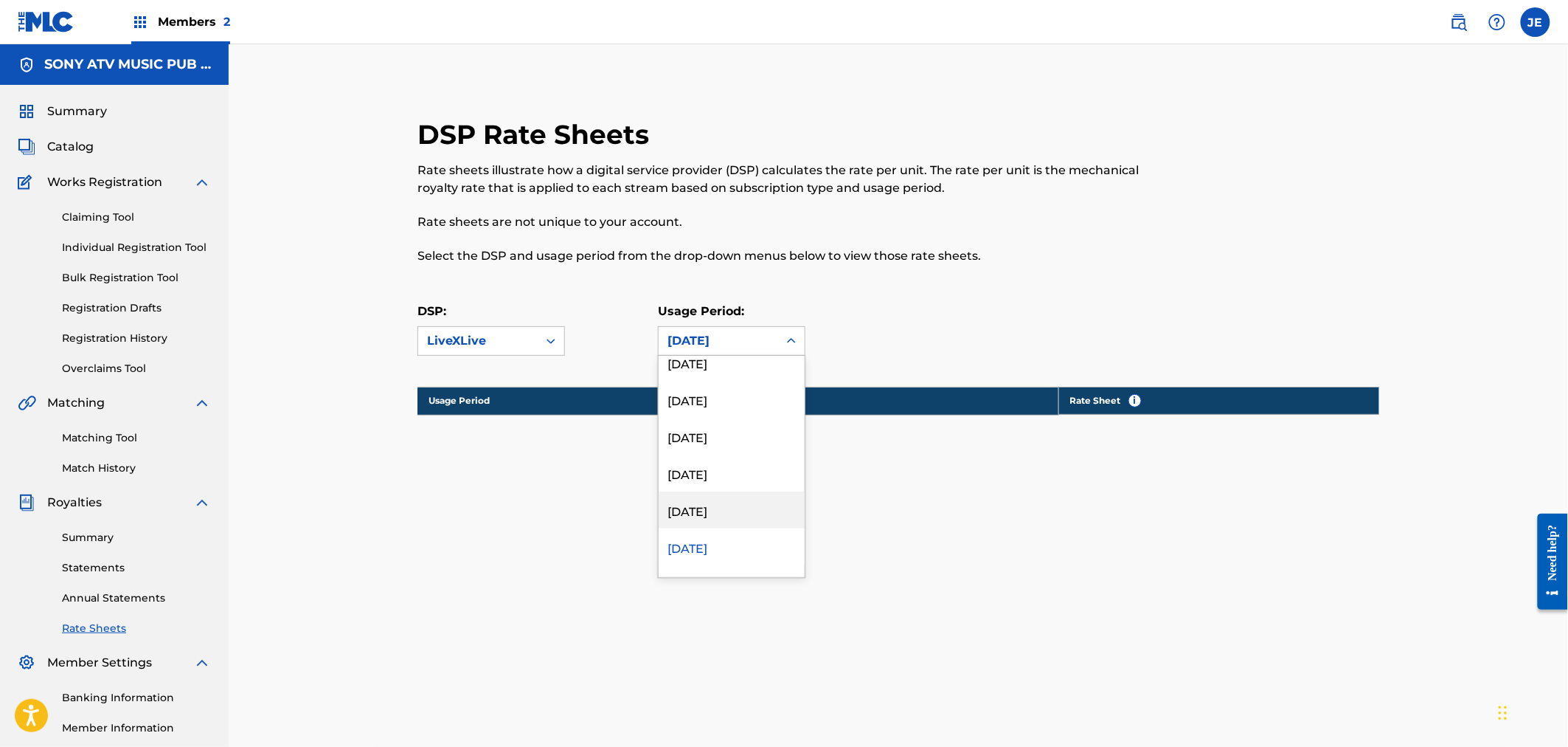
click at [728, 502] on div "[DATE]" at bounding box center [732, 509] width 146 height 37
click at [718, 341] on div "[DATE]" at bounding box center [719, 341] width 102 height 18
click at [720, 503] on div "[DATE]" at bounding box center [732, 509] width 146 height 37
click at [702, 337] on div "[DATE]" at bounding box center [719, 341] width 102 height 18
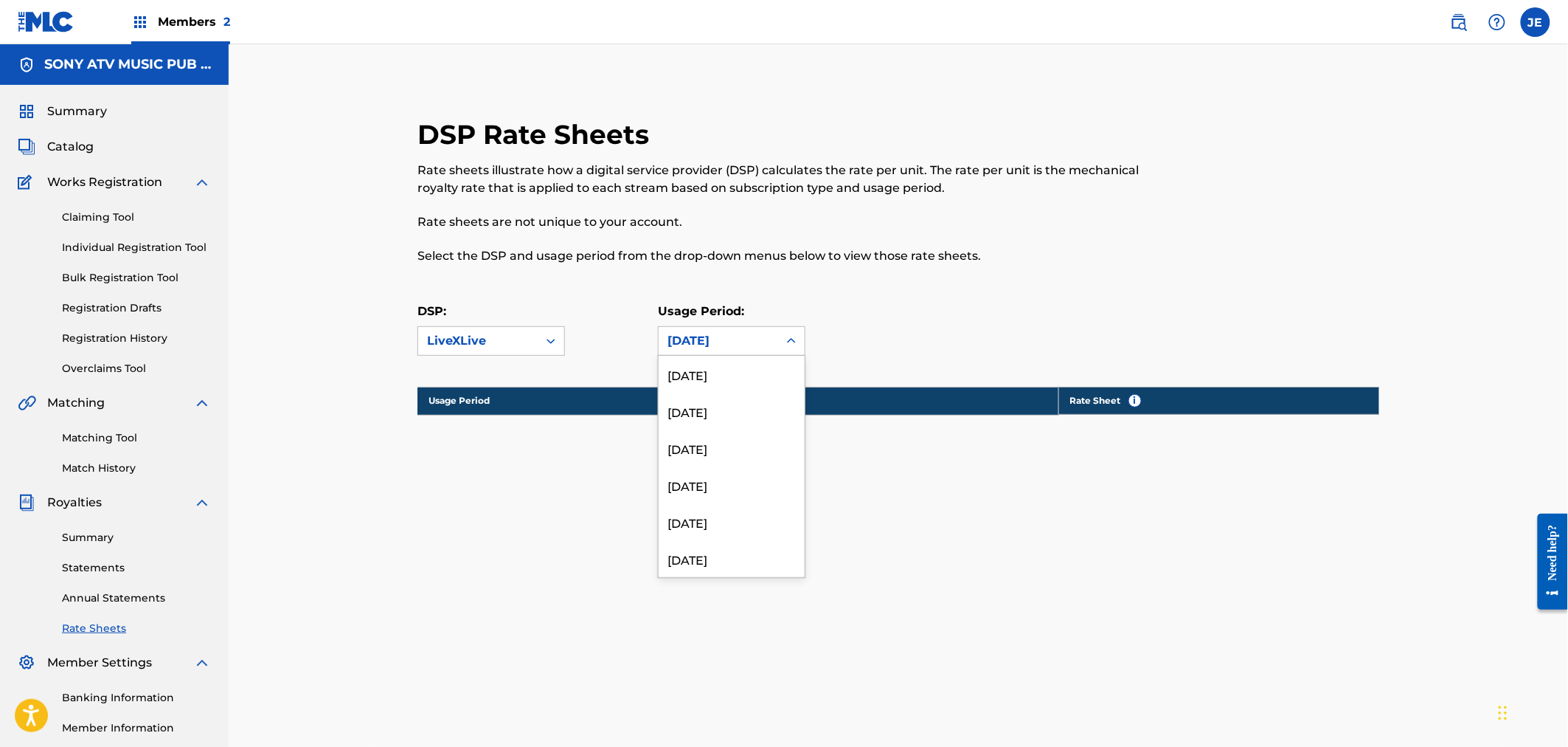
scroll to position [2890, 0]
click at [718, 516] on div "[DATE]" at bounding box center [732, 509] width 146 height 37
click at [703, 341] on div "[DATE]" at bounding box center [719, 341] width 102 height 18
click at [710, 488] on div "[DATE]" at bounding box center [732, 472] width 146 height 37
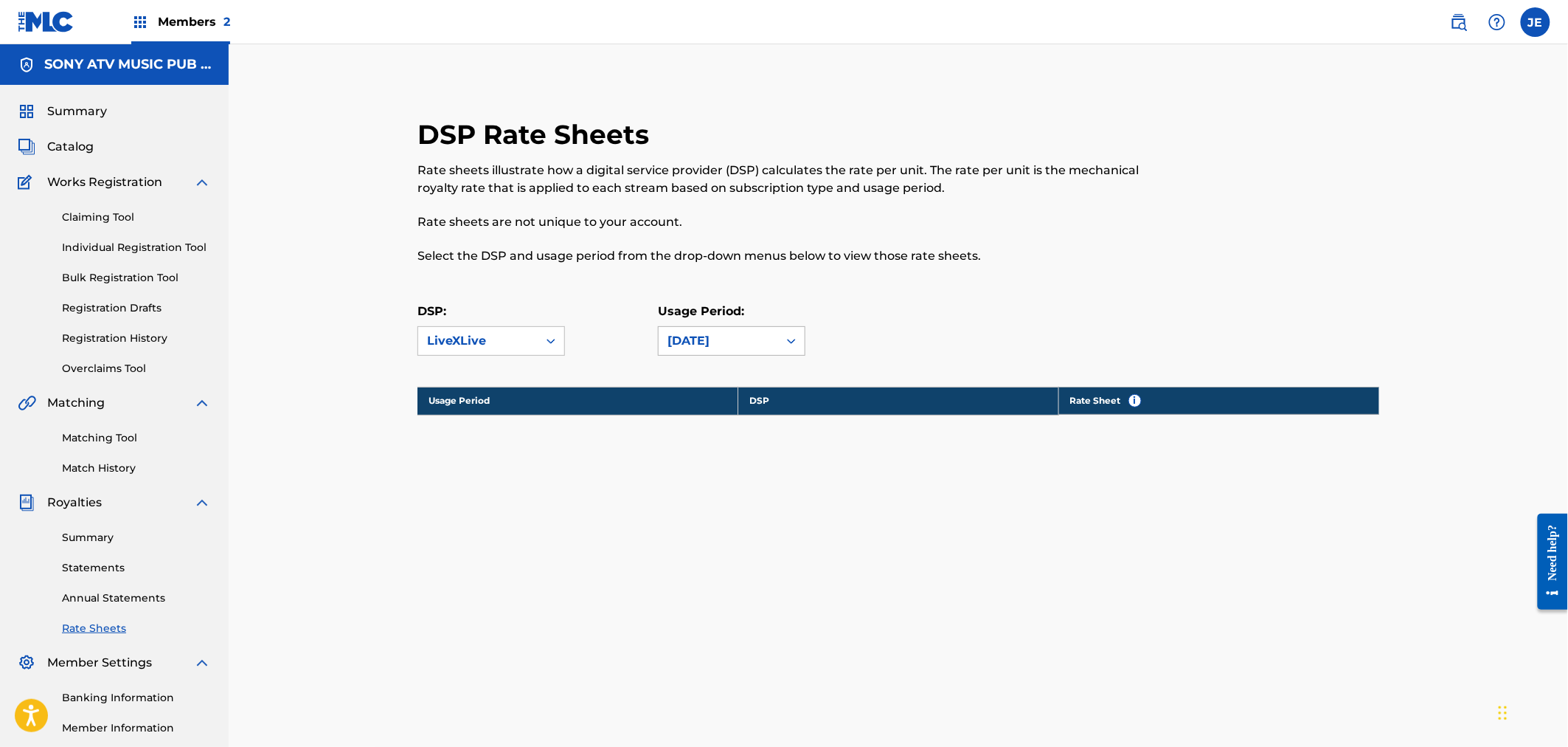
click at [695, 329] on div "[DATE]" at bounding box center [719, 341] width 119 height 28
click at [718, 517] on div "[DATE]" at bounding box center [732, 509] width 146 height 37
click at [719, 335] on div "[DATE]" at bounding box center [719, 341] width 102 height 18
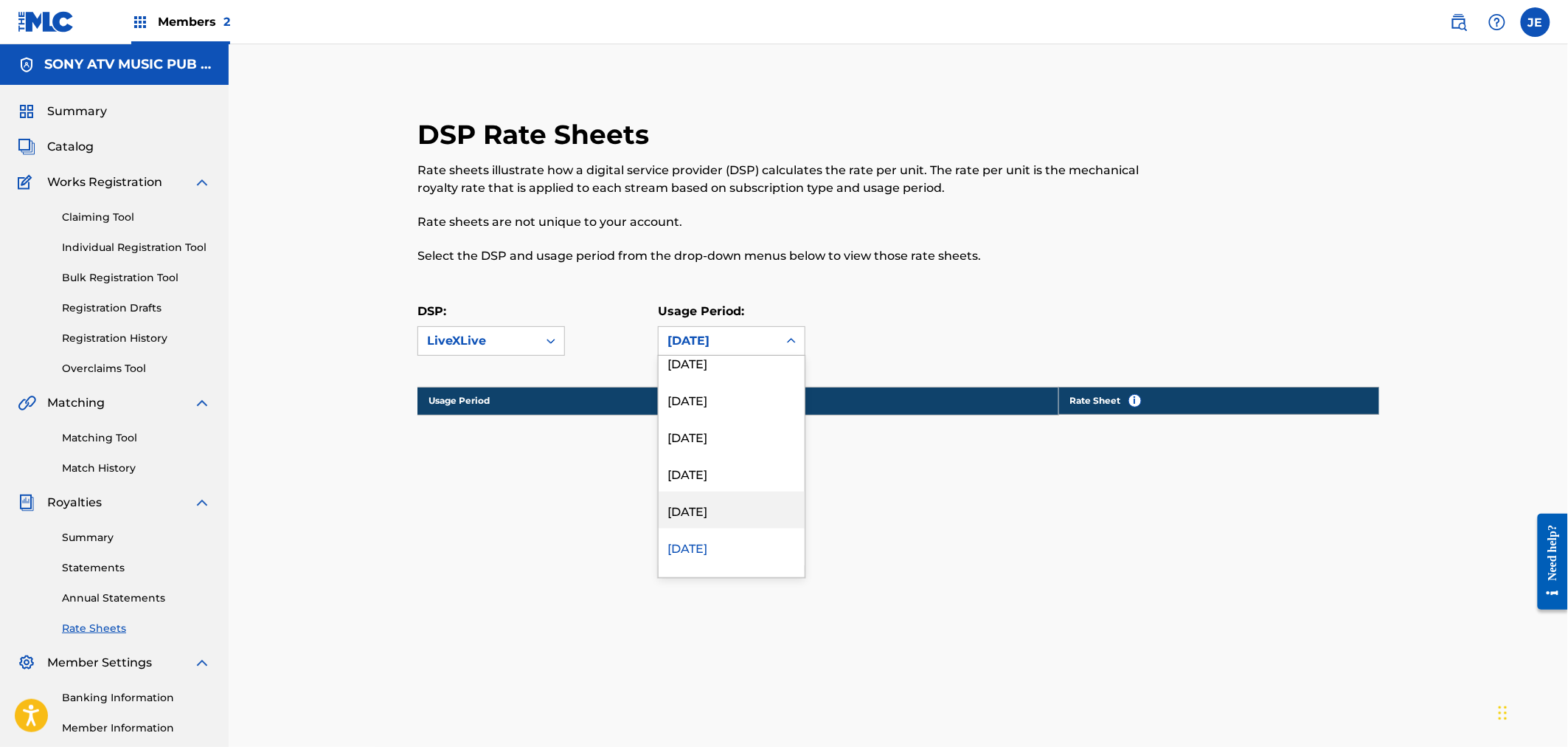
click at [719, 512] on div "[DATE]" at bounding box center [732, 509] width 146 height 37
click at [714, 348] on div "[DATE]" at bounding box center [719, 341] width 102 height 18
click at [733, 519] on div "[DATE]" at bounding box center [732, 509] width 146 height 37
click at [728, 338] on div "[DATE]" at bounding box center [719, 341] width 102 height 18
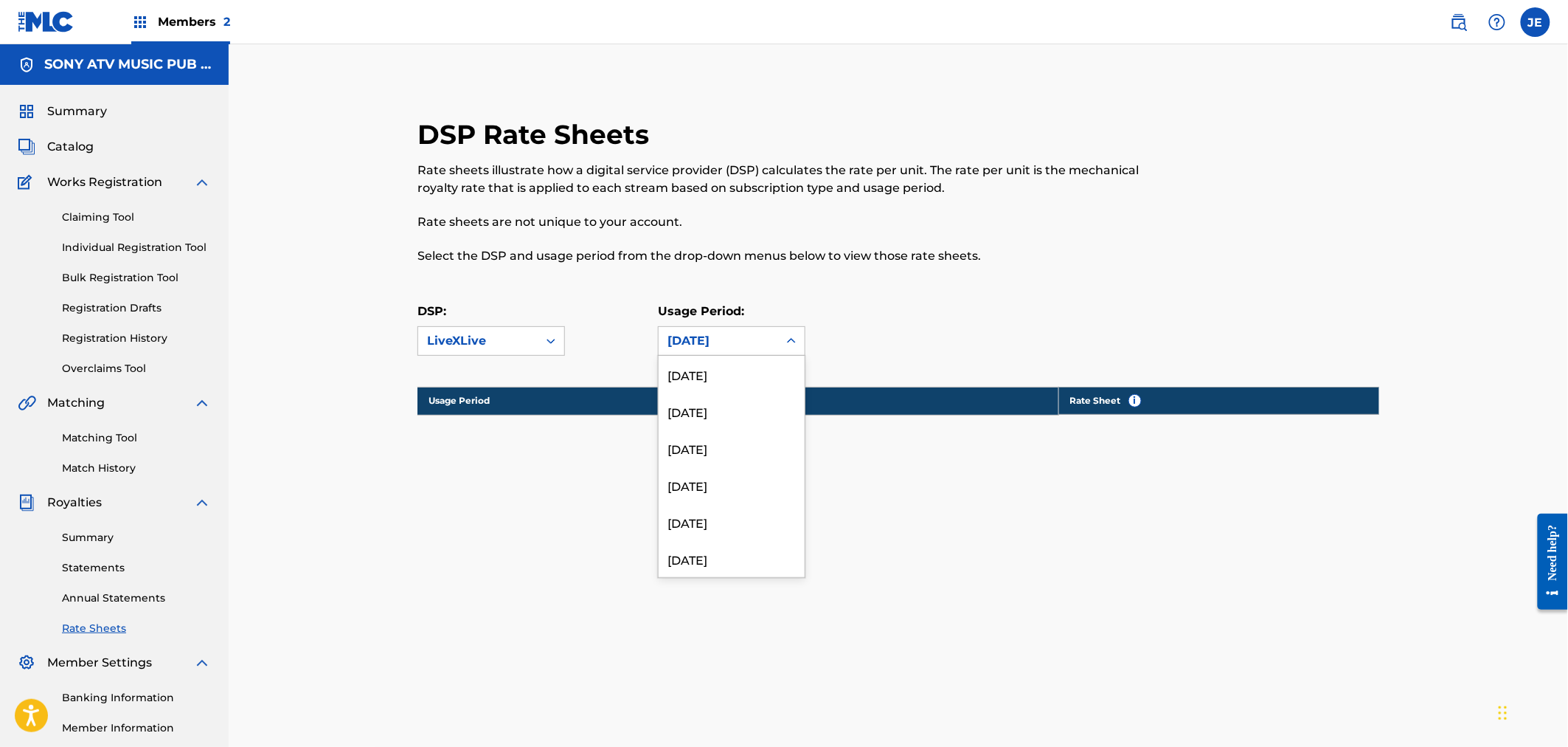
scroll to position [2669, 0]
drag, startPoint x: 720, startPoint y: 490, endPoint x: 721, endPoint y: 501, distance: 11.0
click at [720, 497] on div "[DATE] [DATE] [DATE] [DATE] [DATE] [DATE] [DATE] [DATE] [DATE] [DATE] [DATE] [D…" at bounding box center [732, 466] width 146 height 221
click at [720, 488] on div "[DATE]" at bounding box center [732, 472] width 146 height 37
click at [702, 356] on div "DSP: LiveXLive Usage Period: [DATE]" at bounding box center [898, 336] width 962 height 67
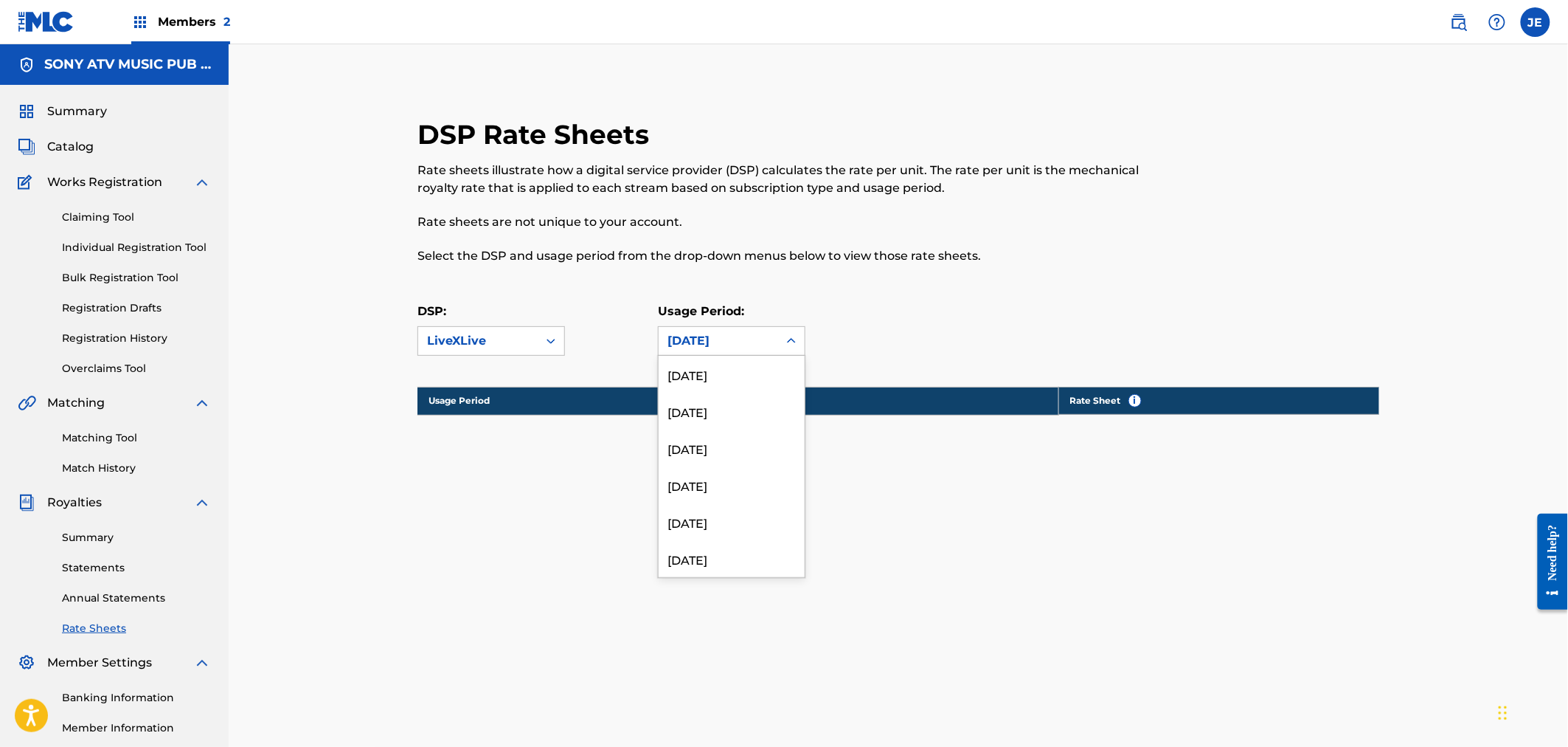
click at [704, 348] on div "[DATE]" at bounding box center [719, 341] width 102 height 18
click at [713, 421] on div "[DATE]" at bounding box center [732, 435] width 146 height 37
click at [703, 333] on div "[DATE]" at bounding box center [719, 341] width 102 height 18
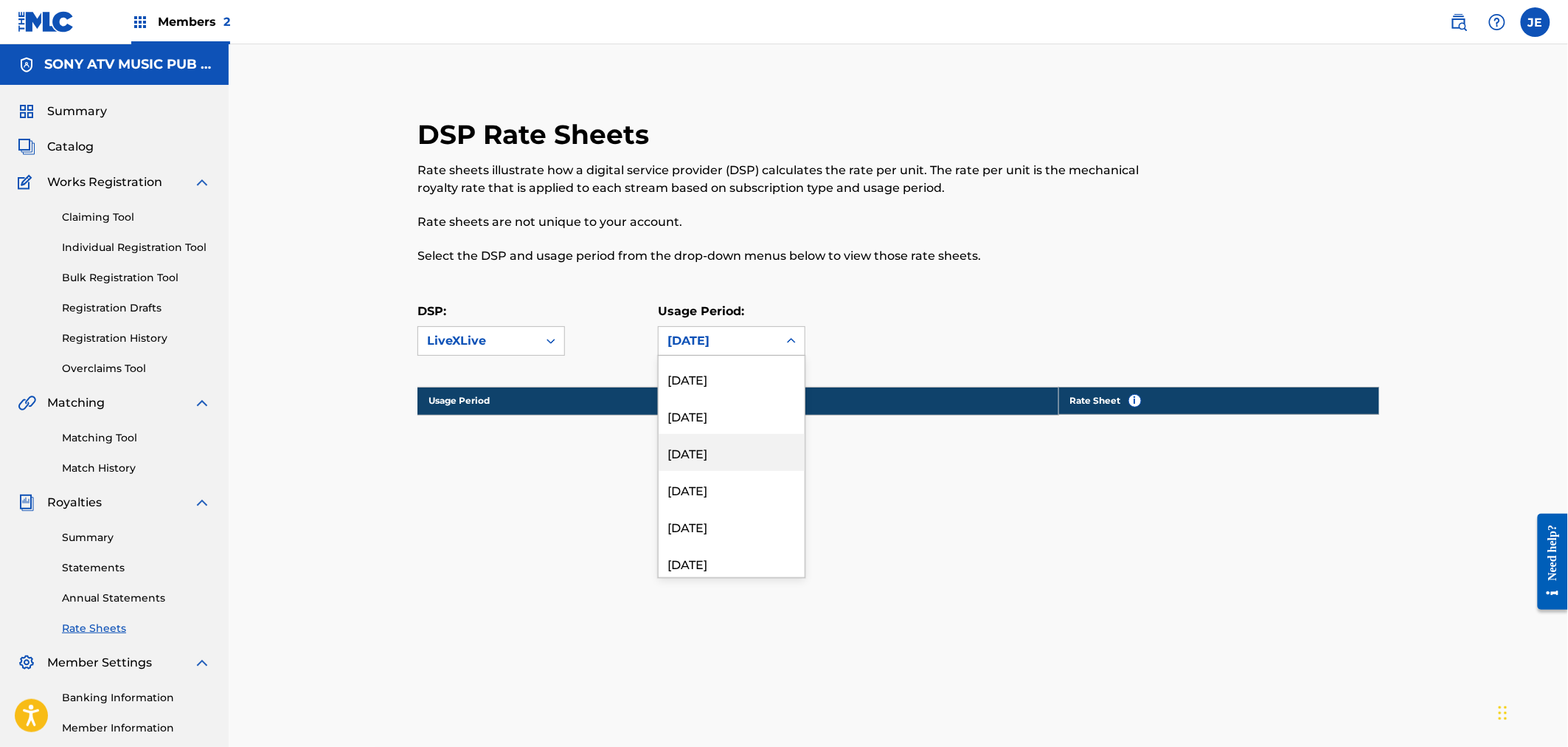
click at [708, 461] on div "[DATE]" at bounding box center [732, 452] width 146 height 37
click at [700, 328] on div "Usage Period: [DATE]" at bounding box center [732, 330] width 147 height 53
click at [702, 344] on div "[DATE]" at bounding box center [719, 341] width 102 height 18
click at [688, 427] on div "[DATE]" at bounding box center [732, 435] width 146 height 37
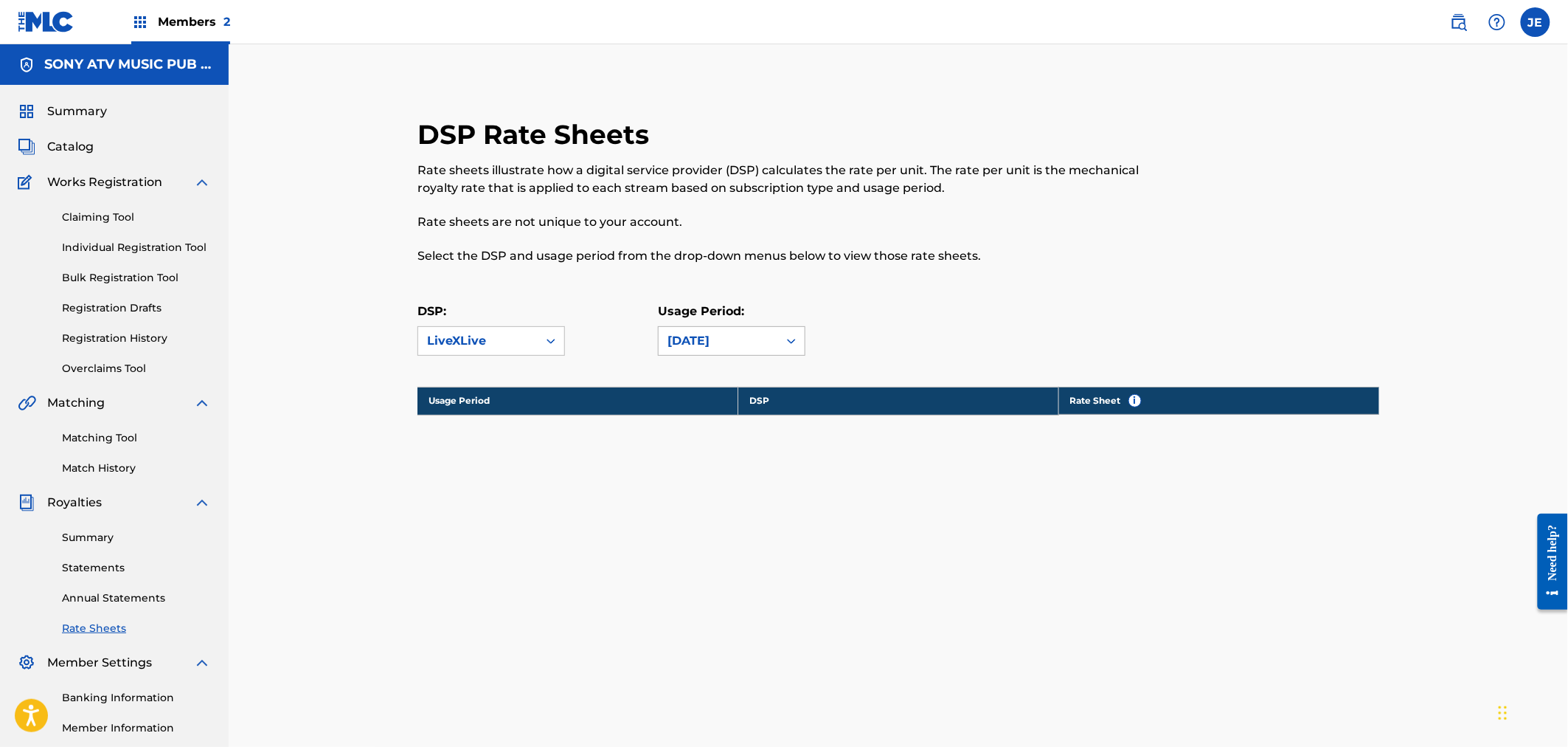
click at [712, 341] on div "[DATE]" at bounding box center [719, 341] width 102 height 18
click at [717, 452] on div "[DATE]" at bounding box center [732, 444] width 146 height 37
click at [710, 344] on div "[DATE]" at bounding box center [719, 341] width 102 height 18
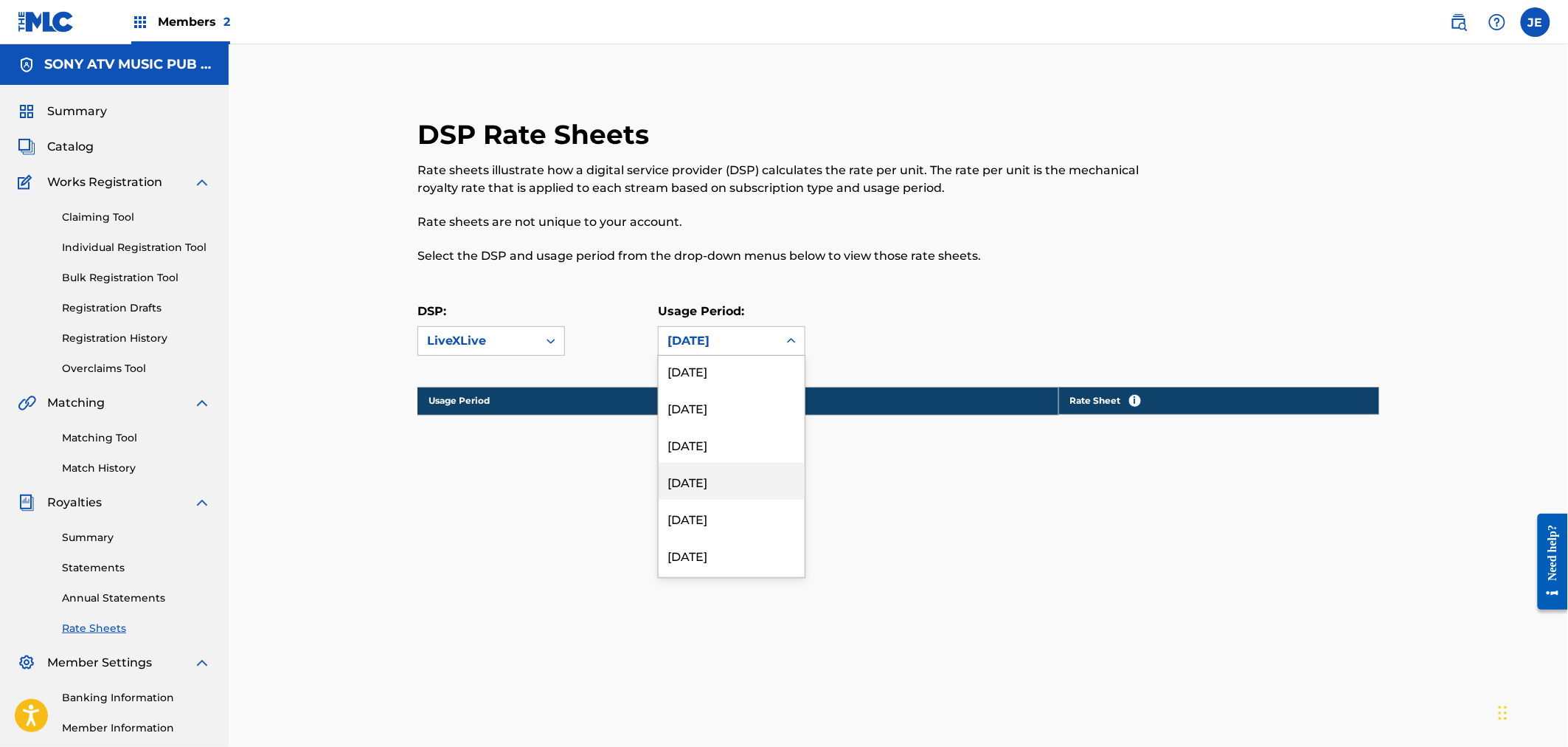
click at [719, 477] on div "[DATE]" at bounding box center [732, 481] width 146 height 37
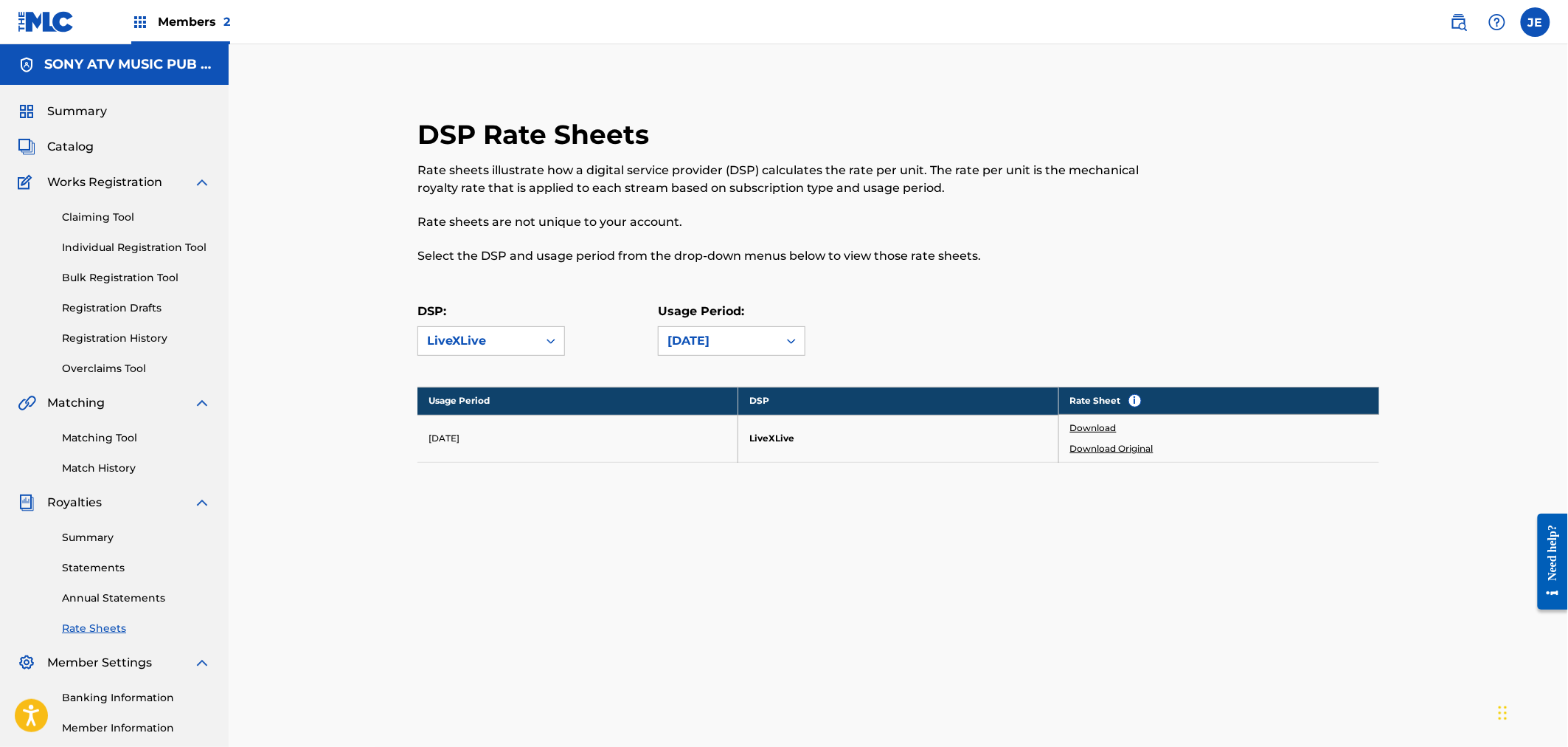
click at [1094, 421] on link "Download" at bounding box center [1093, 428] width 46 height 13
click at [684, 347] on div "[DATE]" at bounding box center [719, 341] width 102 height 18
click at [736, 377] on div "[DATE]" at bounding box center [732, 374] width 146 height 37
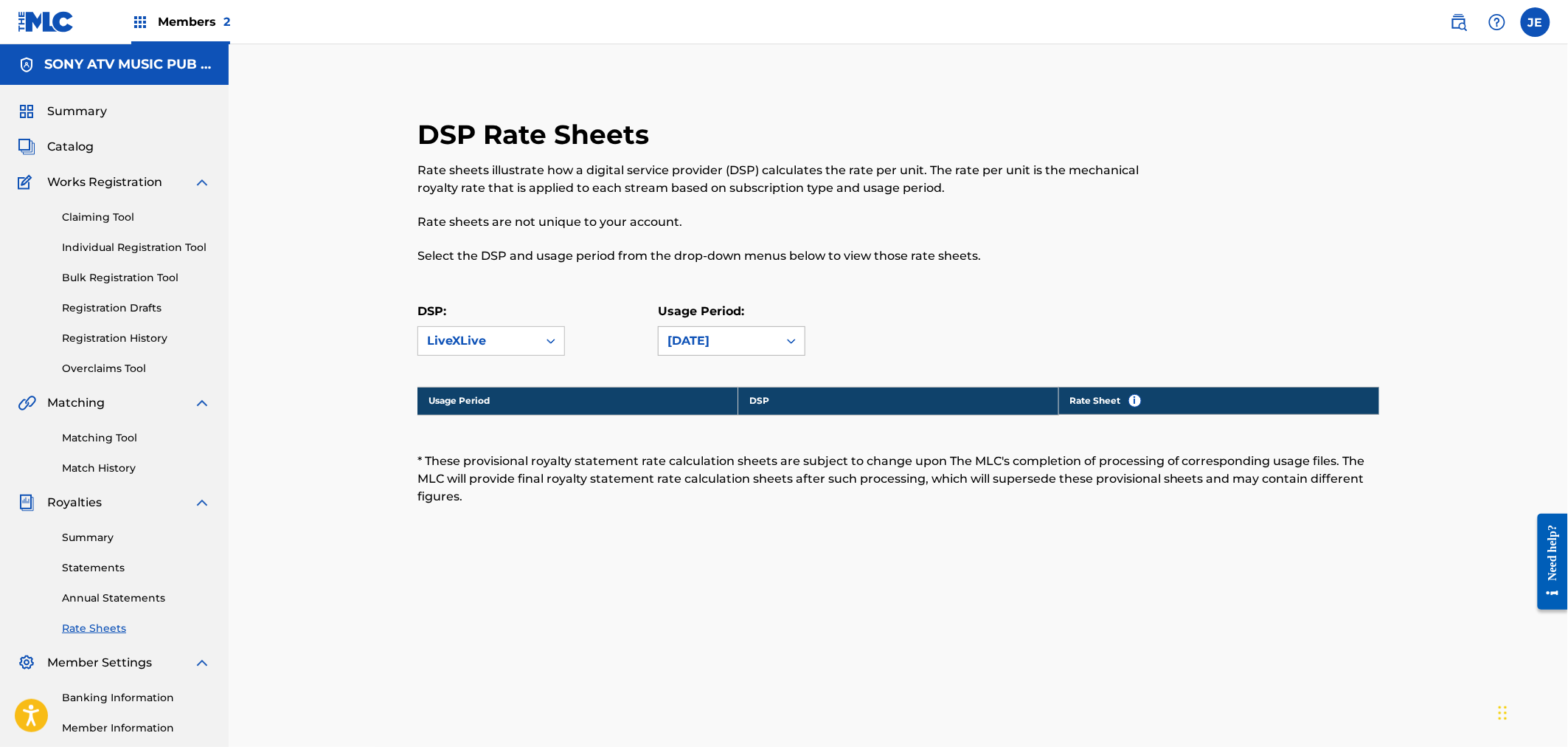
click at [765, 341] on div "[DATE]" at bounding box center [719, 341] width 102 height 18
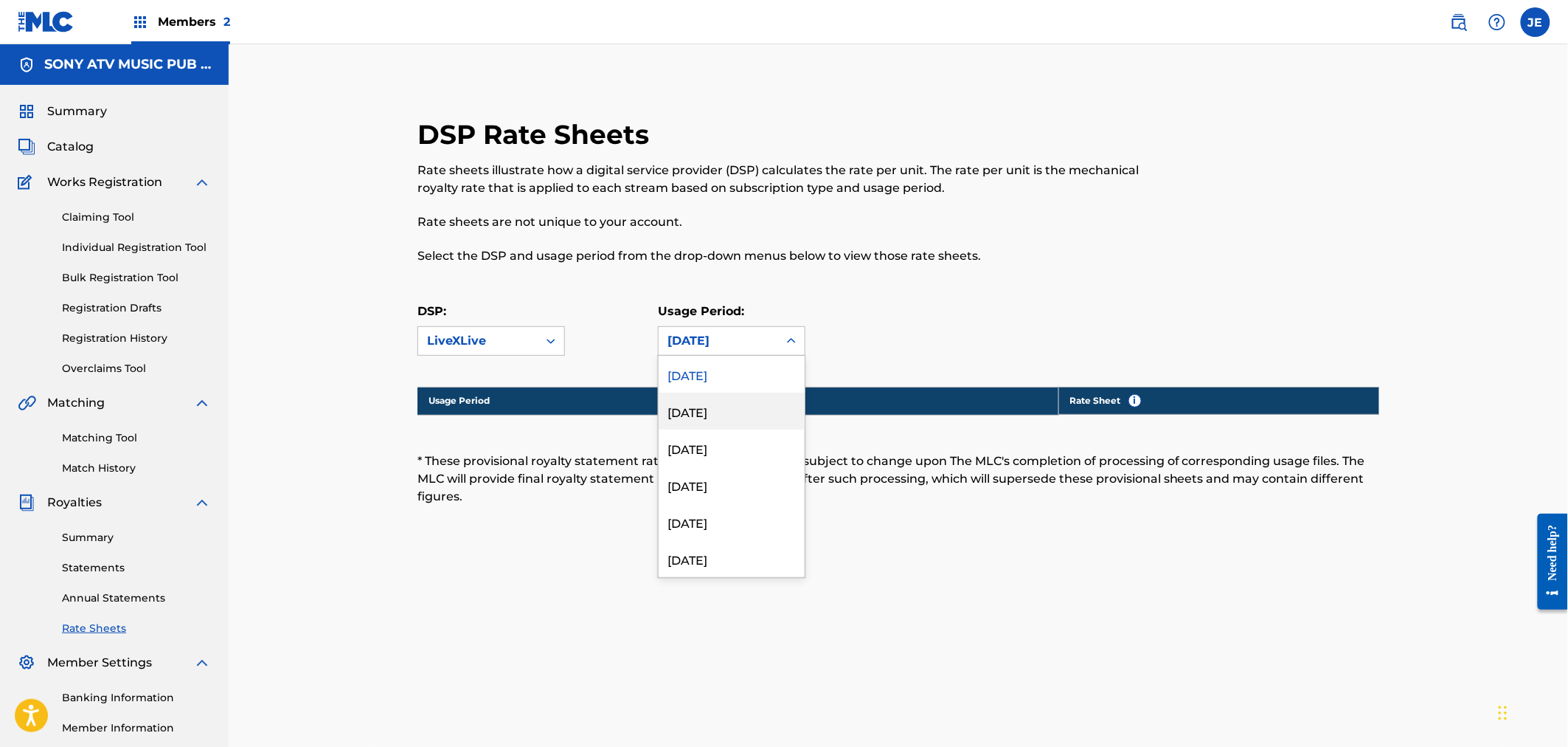
click at [732, 403] on div "[DATE]" at bounding box center [732, 410] width 146 height 37
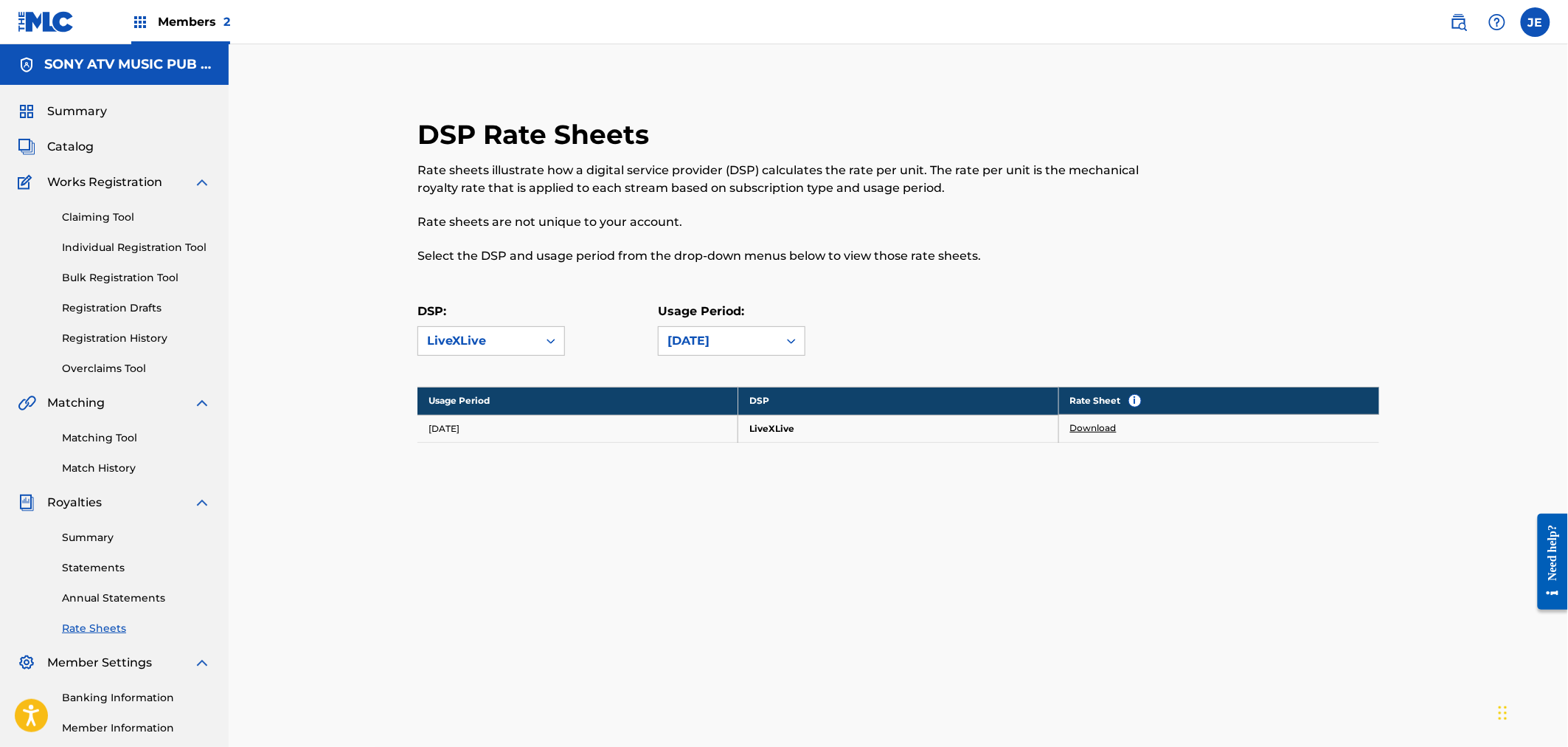
click at [1109, 425] on link "Download" at bounding box center [1093, 428] width 46 height 13
click at [722, 338] on div "[DATE]" at bounding box center [719, 341] width 102 height 18
click at [721, 450] on div "[DATE]" at bounding box center [732, 447] width 146 height 37
click at [1130, 431] on td "Download" at bounding box center [1219, 428] width 321 height 27
click at [1105, 427] on link "Download" at bounding box center [1093, 428] width 46 height 13
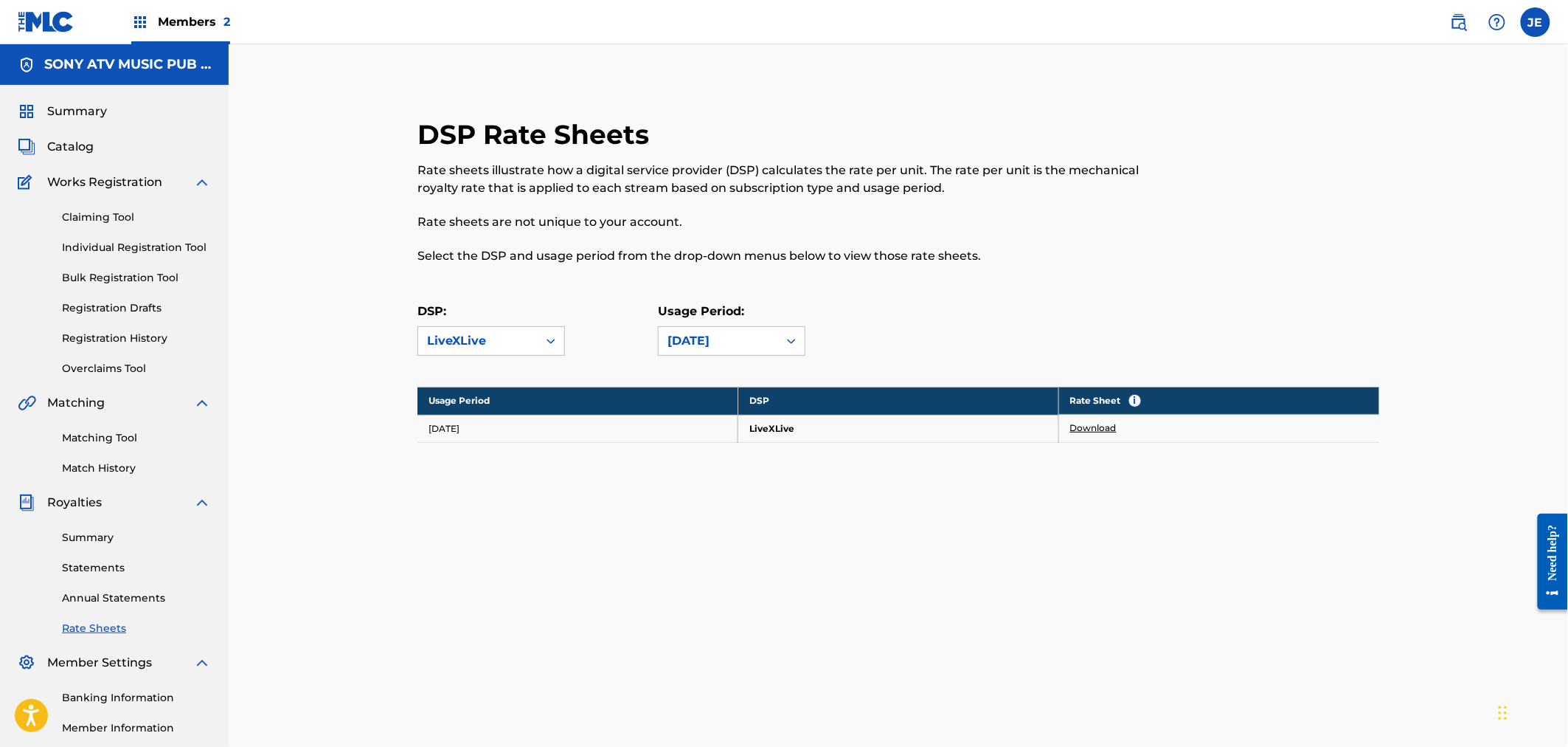
click at [1097, 428] on link "Download" at bounding box center [1093, 428] width 46 height 13
click at [697, 330] on div "[DATE]" at bounding box center [719, 341] width 119 height 28
click at [711, 479] on div "[DATE]" at bounding box center [732, 484] width 146 height 37
click at [1104, 430] on link "Download" at bounding box center [1093, 428] width 46 height 13
click at [409, 394] on div "DSP Rate Sheets Rate sheets illustrate how a digital service provider (DSP) cal…" at bounding box center [899, 428] width 1340 height 770
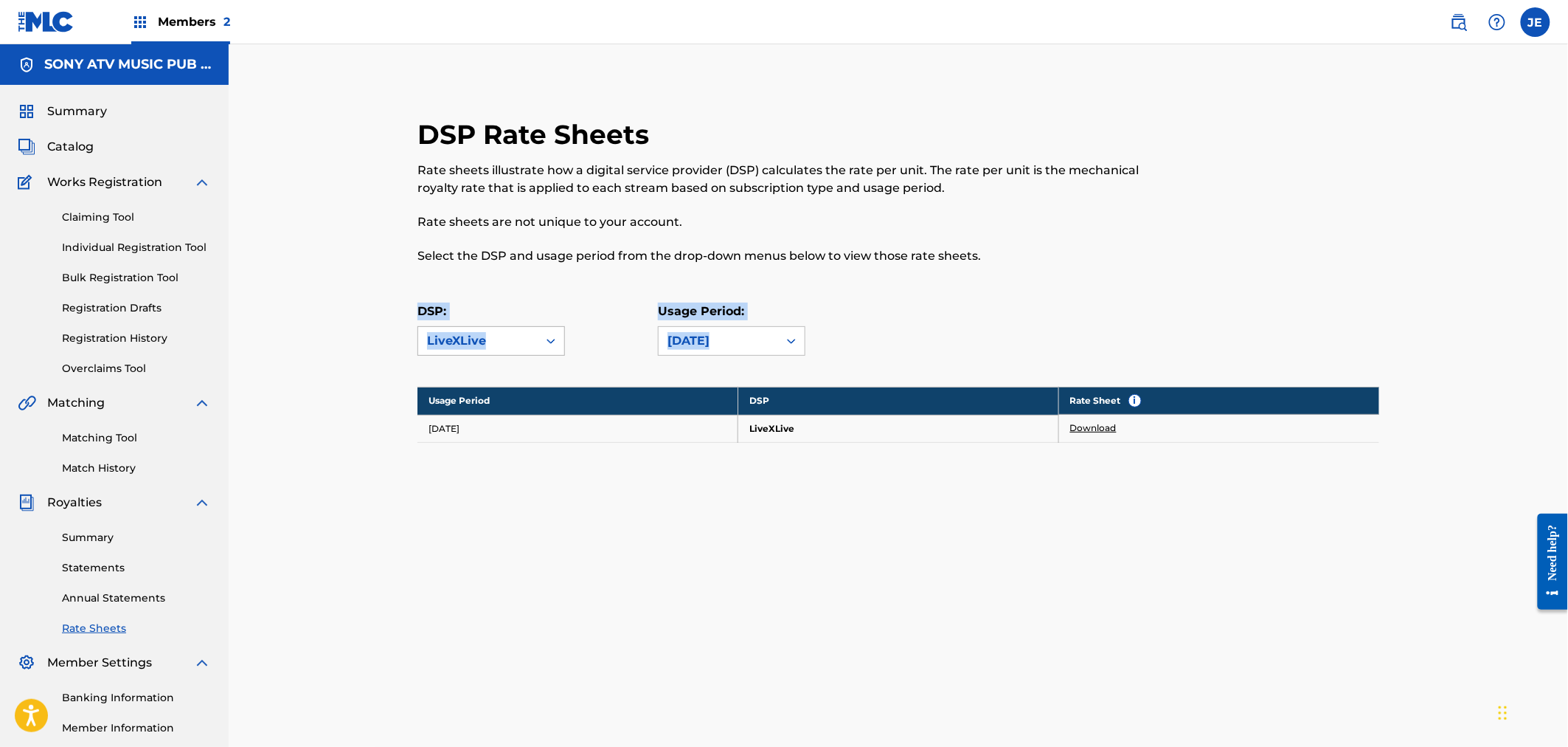
click at [417, 330] on div "DSP Rate Sheets Rate sheets illustrate how a digital service provider (DSP) cal…" at bounding box center [899, 298] width 998 height 362
click at [467, 341] on div "LiveXLive" at bounding box center [478, 341] width 102 height 18
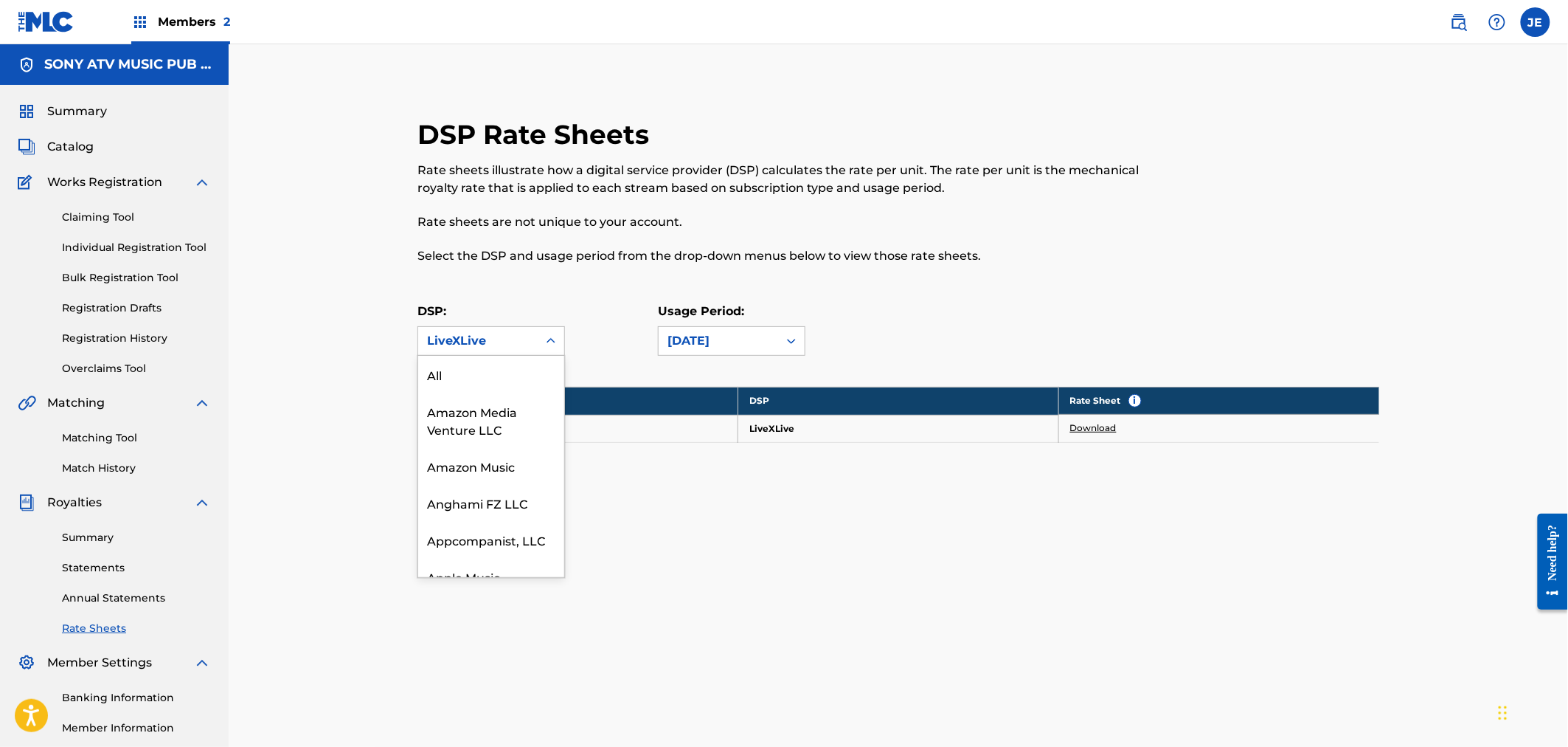
scroll to position [1115, 0]
click at [464, 547] on div "LiveXLive" at bounding box center [491, 528] width 146 height 37
click at [511, 341] on div "LiveXLive" at bounding box center [478, 341] width 102 height 18
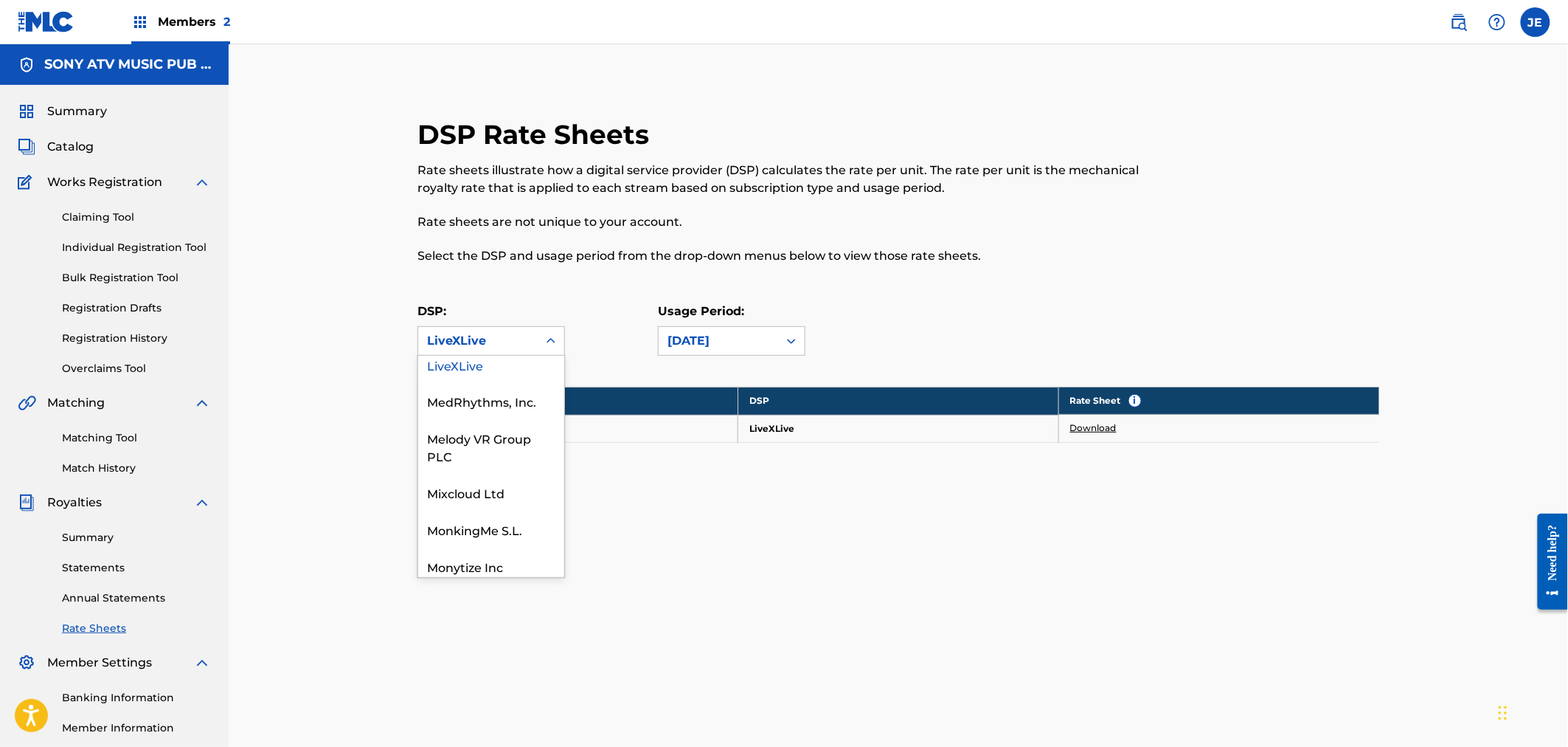
click at [464, 375] on div "LiveXLive" at bounding box center [491, 364] width 146 height 37
click at [724, 352] on div "[DATE]" at bounding box center [719, 341] width 119 height 28
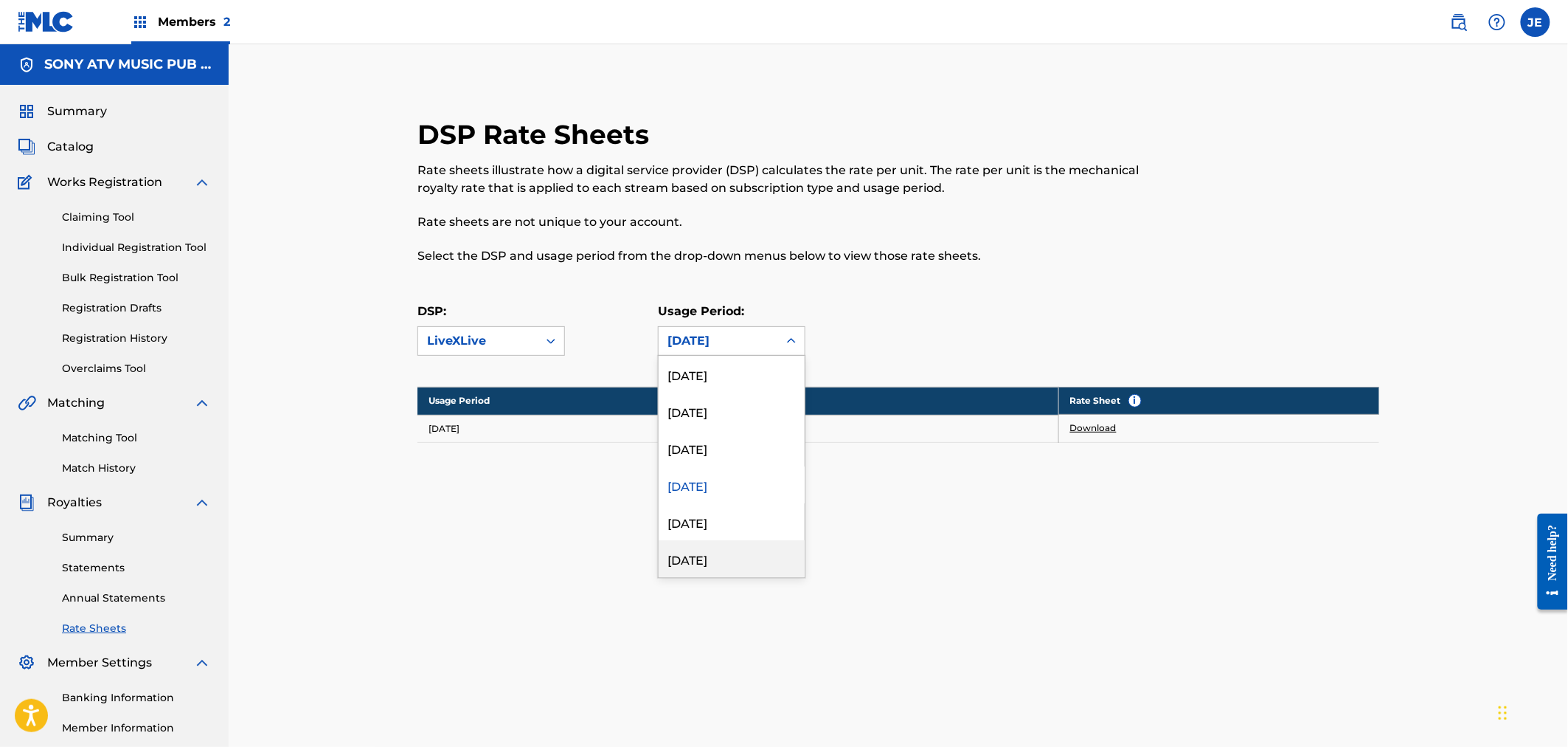
click at [723, 530] on div "[DATE]" at bounding box center [732, 521] width 146 height 37
click at [705, 340] on div "[DATE]" at bounding box center [719, 341] width 102 height 18
click at [709, 454] on div "[DATE]" at bounding box center [732, 457] width 146 height 37
click at [1108, 431] on link "Download" at bounding box center [1093, 428] width 46 height 13
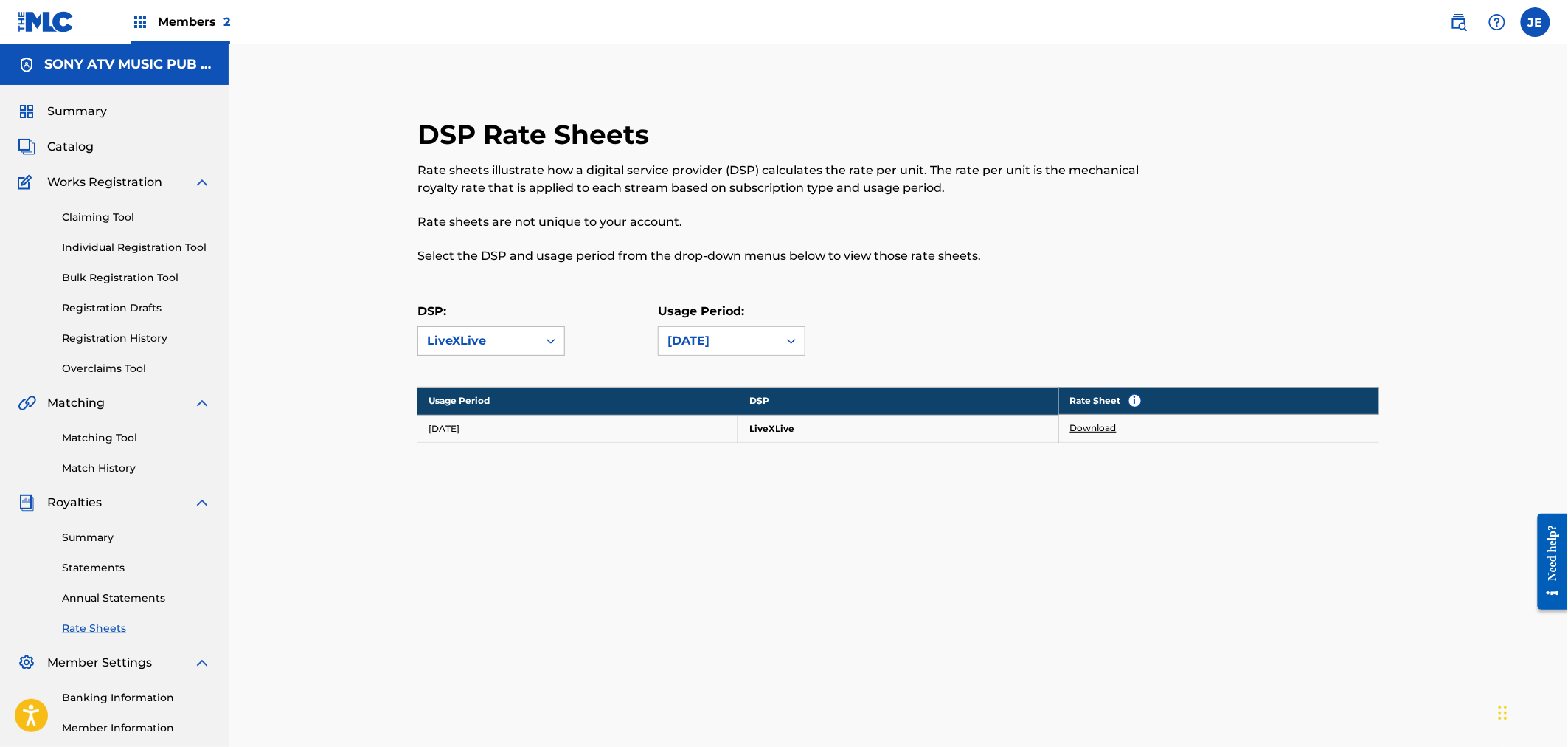
click at [452, 348] on div "LiveXLive" at bounding box center [478, 341] width 102 height 18
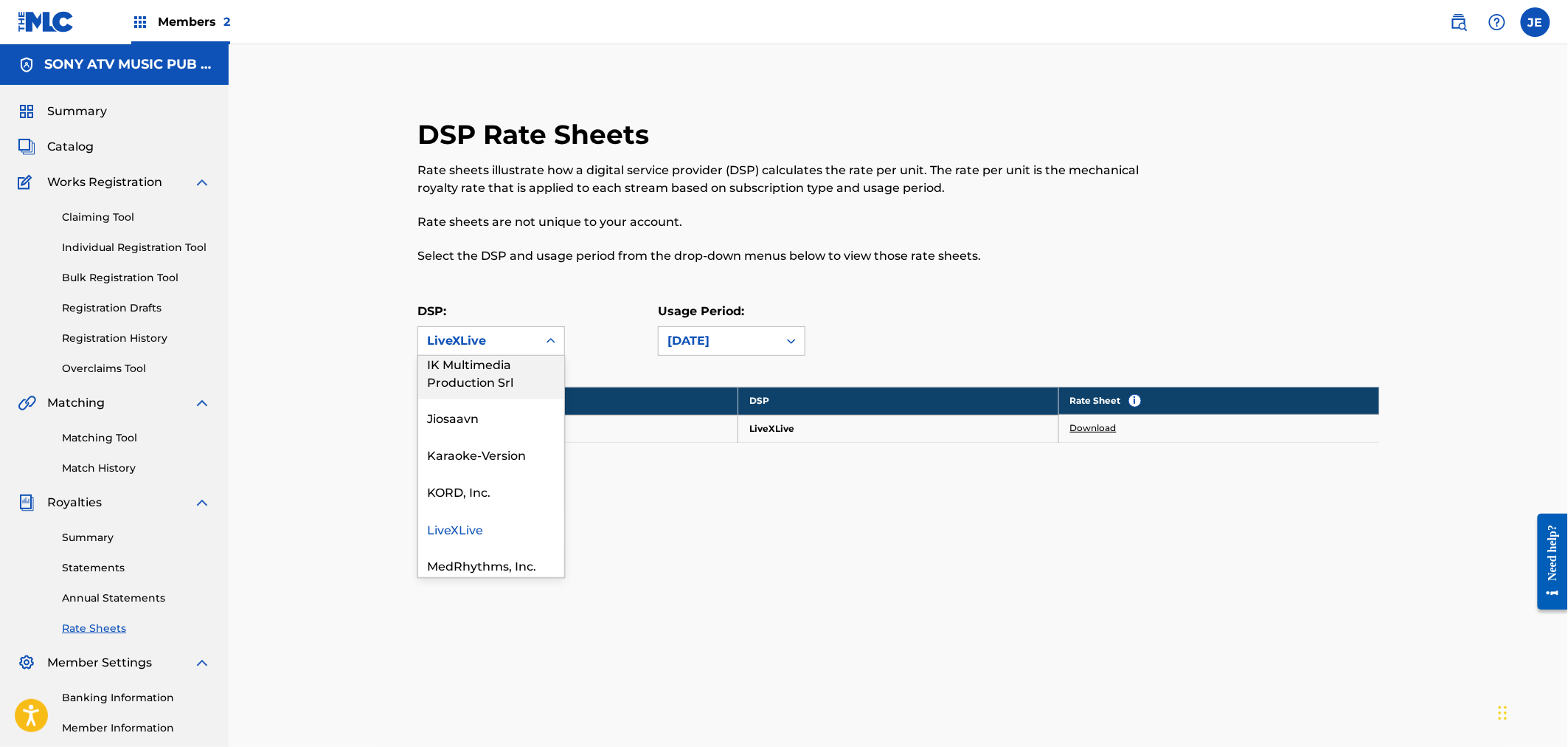
click at [493, 466] on div "All Amazon Media Venture LLC Amazon Music Anghami FZ LLC Appcompanist, LLC Appl…" at bounding box center [491, 466] width 146 height 221
click at [484, 547] on div "LiveXLive" at bounding box center [491, 528] width 146 height 37
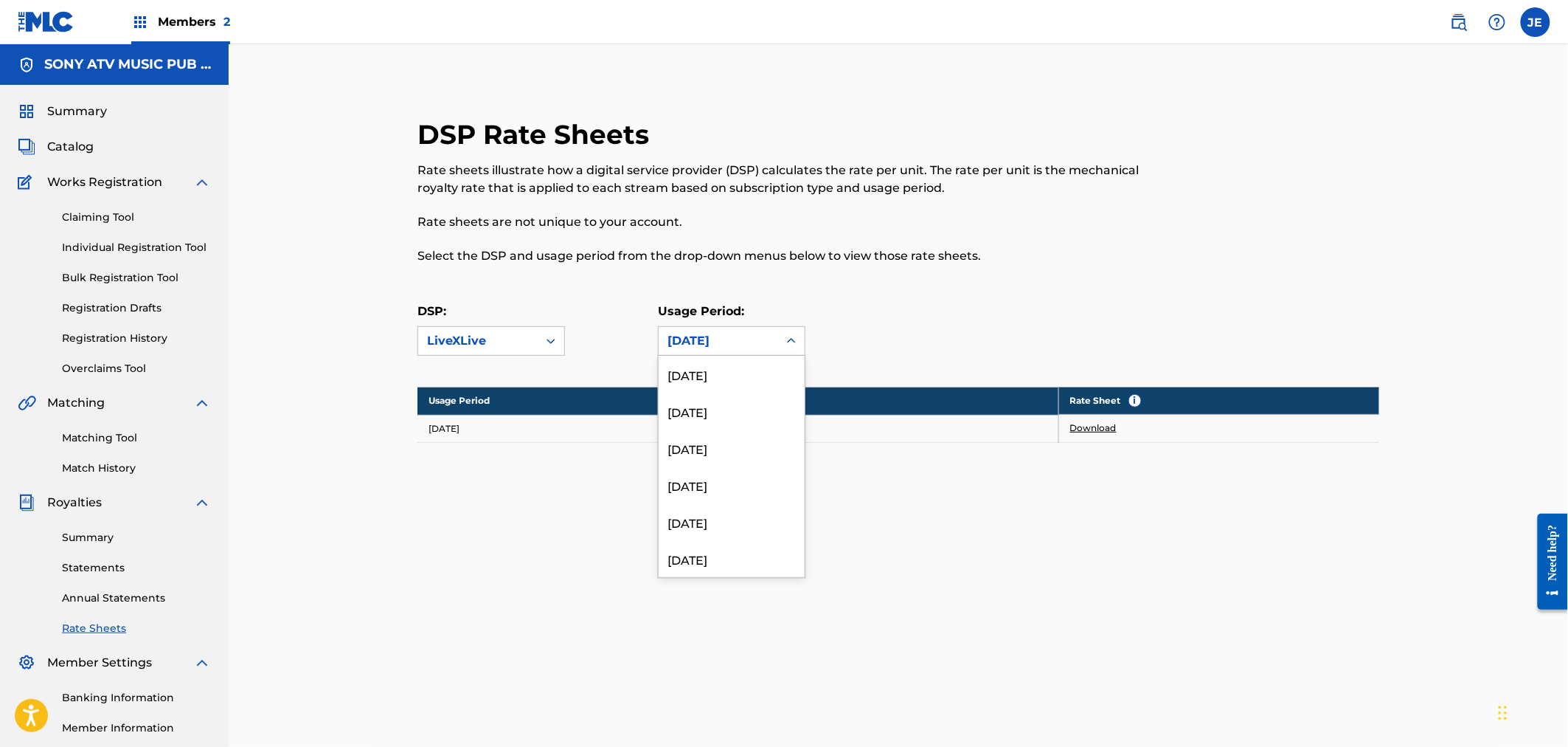
click at [712, 337] on div "[DATE]" at bounding box center [719, 341] width 102 height 18
click at [692, 394] on div "[DATE]" at bounding box center [732, 407] width 146 height 37
click at [1080, 428] on link "Download" at bounding box center [1093, 428] width 46 height 13
click at [736, 354] on div "[DATE]" at bounding box center [719, 341] width 119 height 28
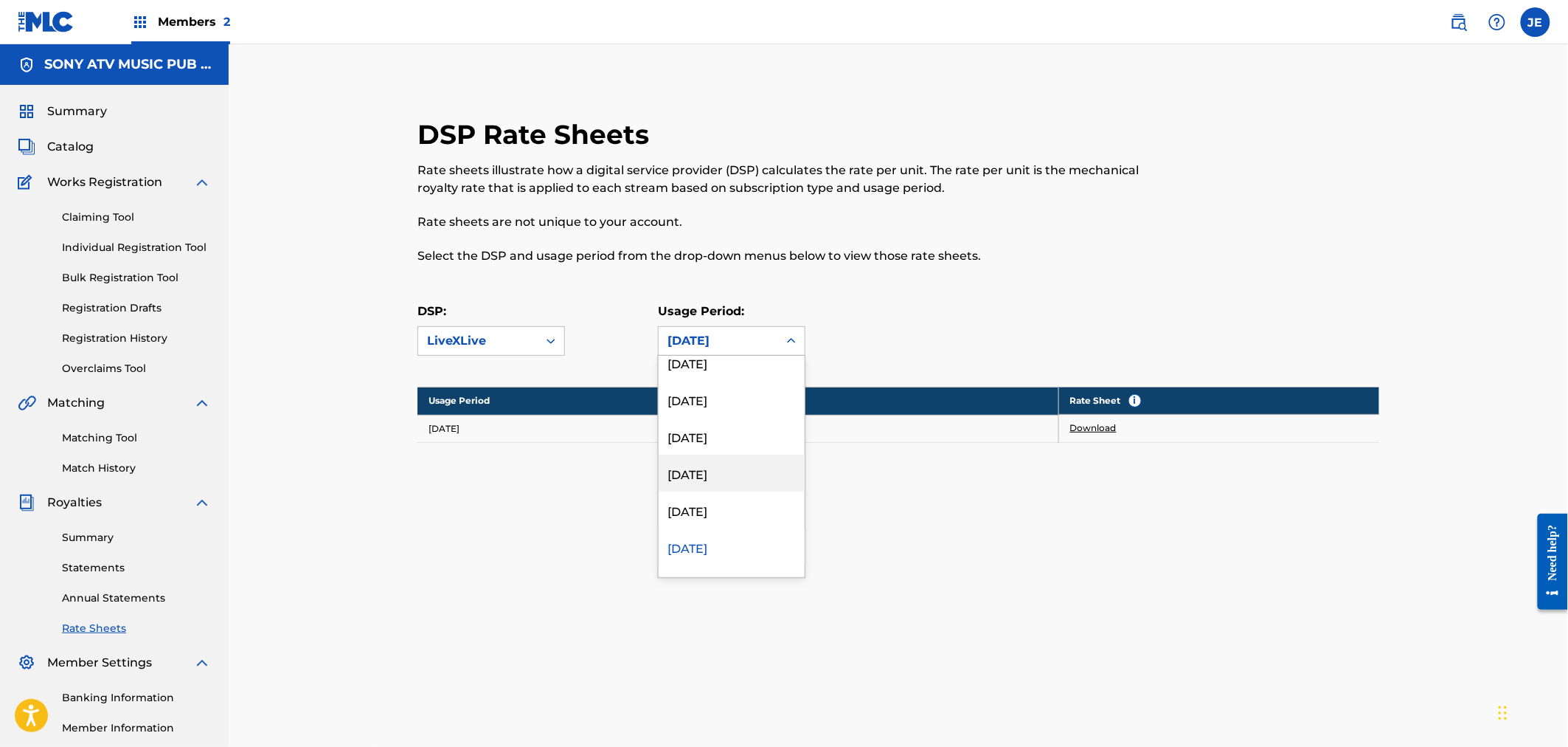
scroll to position [3214, 0]
click at [719, 417] on div "[DATE]" at bounding box center [732, 407] width 146 height 37
click at [728, 337] on div "[DATE]" at bounding box center [719, 341] width 102 height 18
click at [740, 402] on div "[DATE]" at bounding box center [732, 399] width 146 height 37
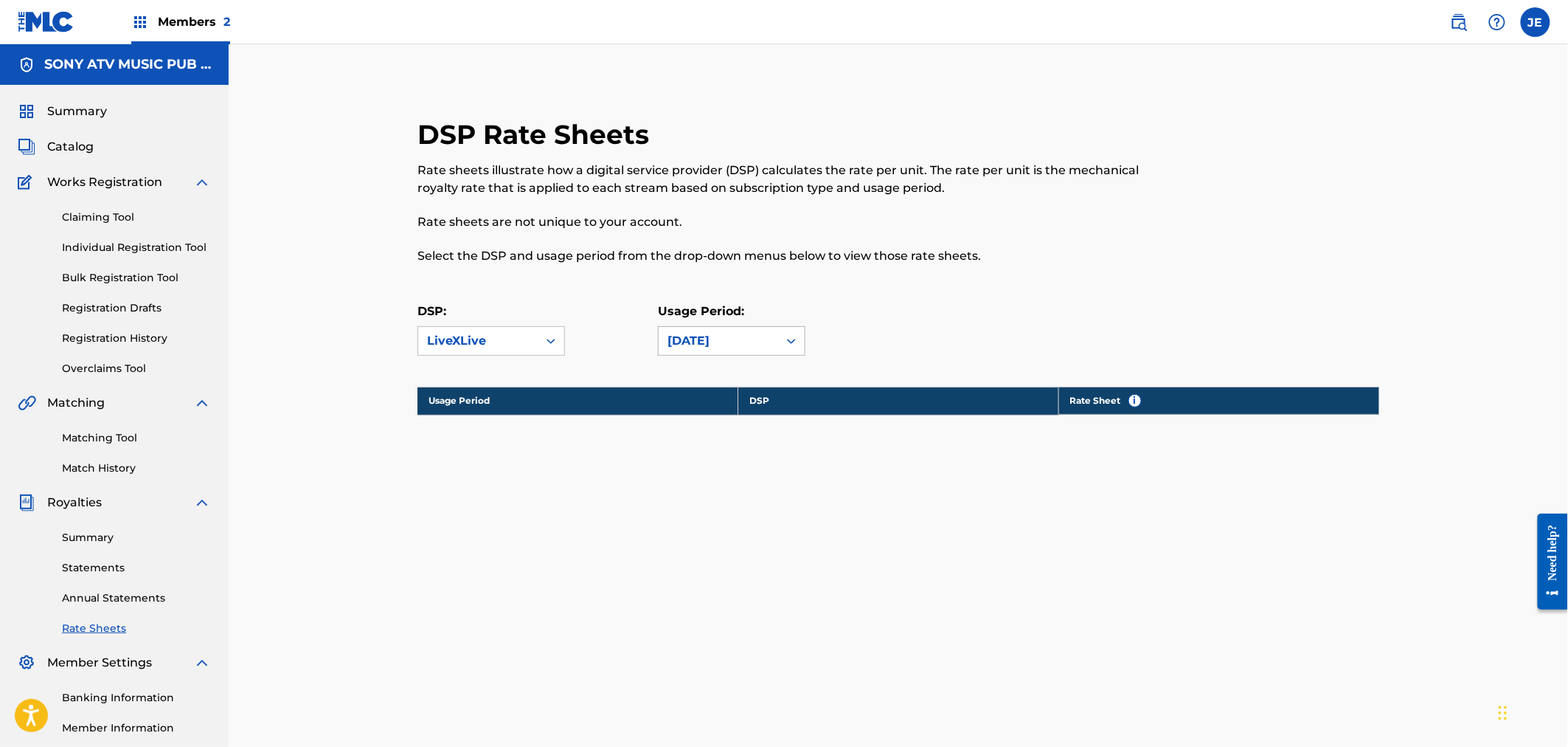
click at [726, 337] on div "[DATE]" at bounding box center [719, 341] width 102 height 18
click at [733, 444] on div "[DATE]" at bounding box center [732, 439] width 146 height 37
click at [1084, 427] on link "Download" at bounding box center [1093, 428] width 46 height 13
click at [1122, 451] on link "Download Original" at bounding box center [1112, 448] width 83 height 13
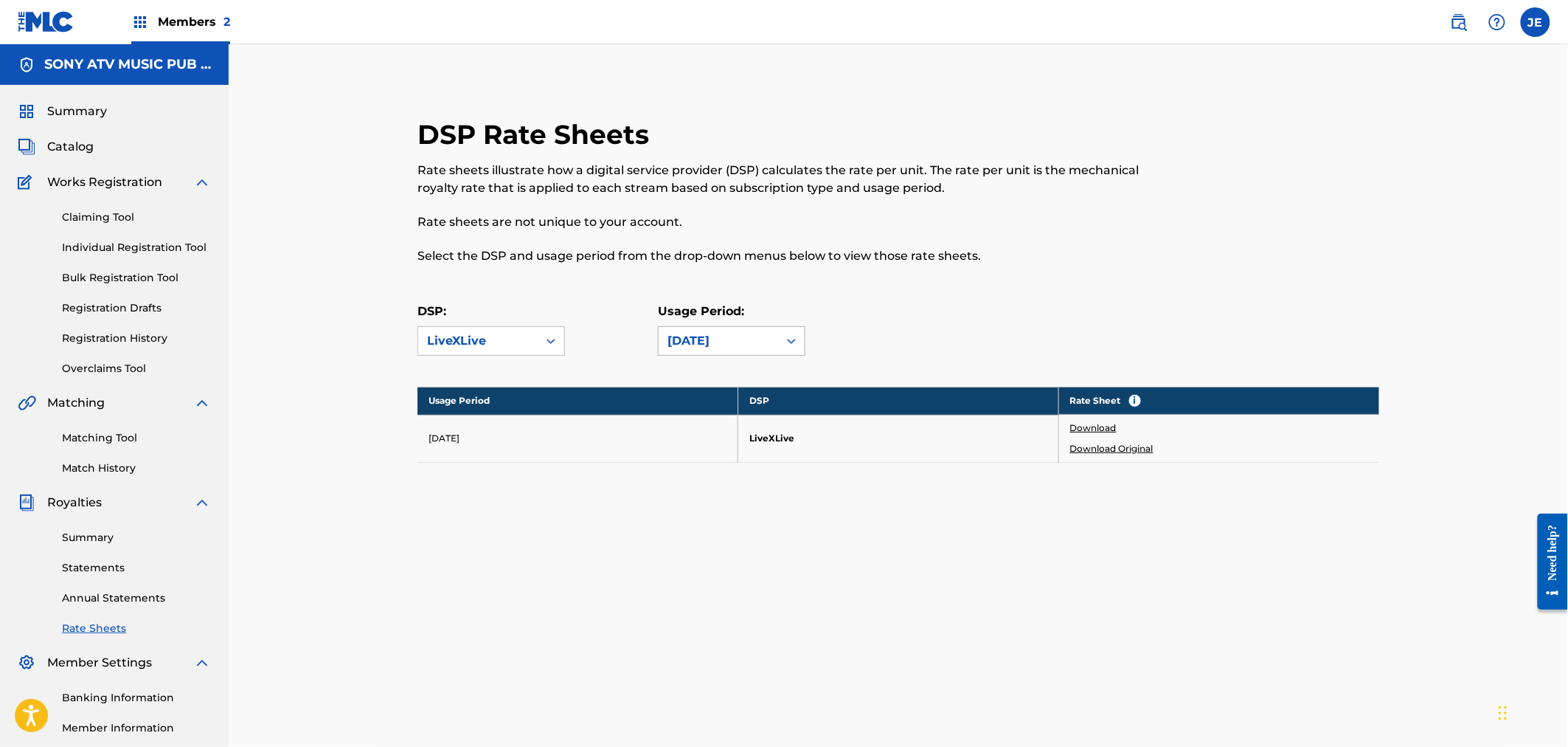
click at [700, 341] on div "[DATE]" at bounding box center [719, 341] width 102 height 18
click at [727, 484] on div "[DATE]" at bounding box center [732, 489] width 146 height 37
click at [1104, 428] on link "Download" at bounding box center [1093, 428] width 46 height 13
